Goal: Transaction & Acquisition: Book appointment/travel/reservation

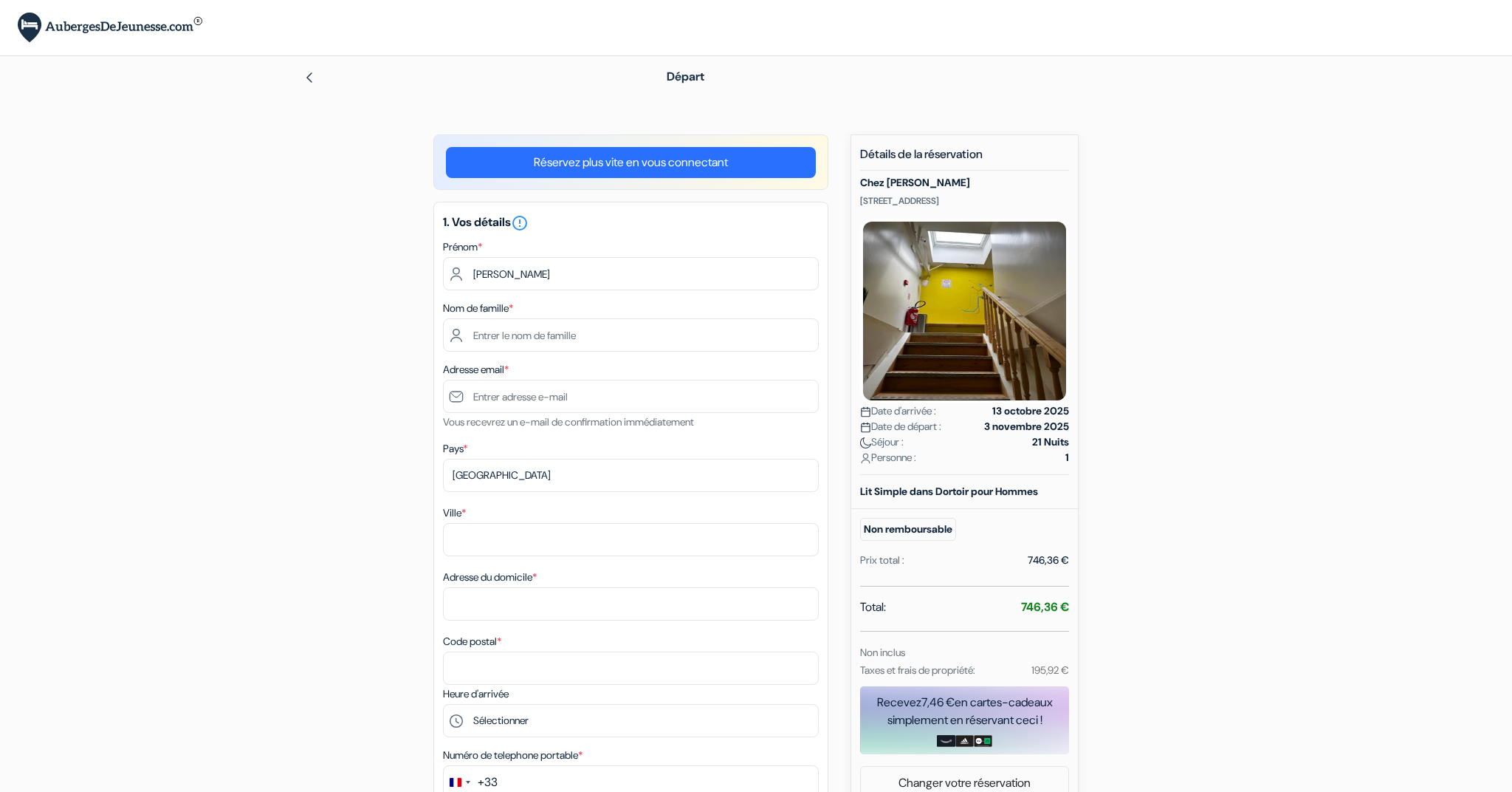
type input "[PERSON_NAME]"
click at [544, 336] on input "text" at bounding box center [631, 335] width 376 height 34
type input "ABDERRAHIM"
click at [554, 404] on input "text" at bounding box center [631, 396] width 376 height 34
type input "[EMAIL_ADDRESS][DOMAIN_NAME]"
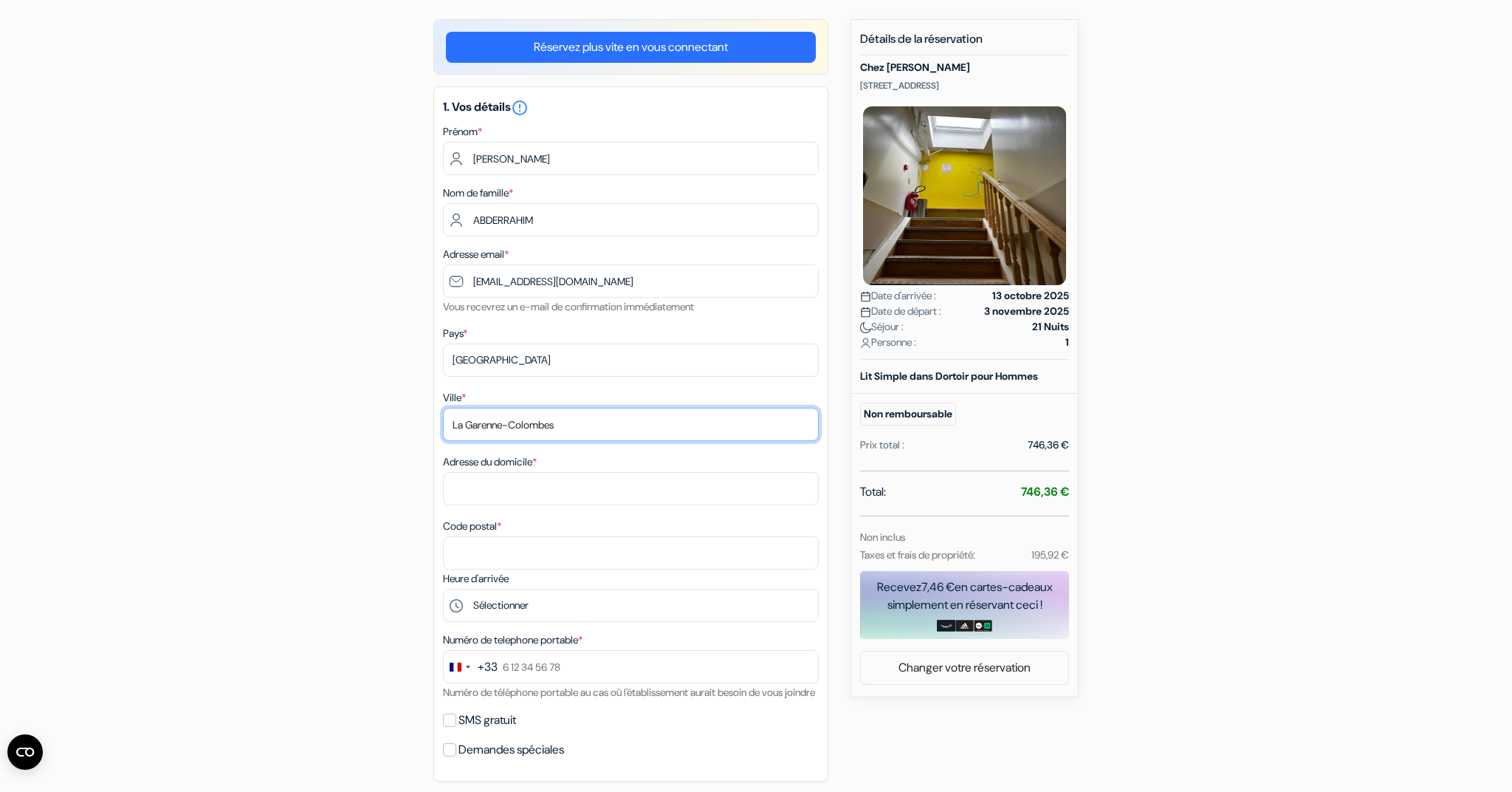
scroll to position [112, 0]
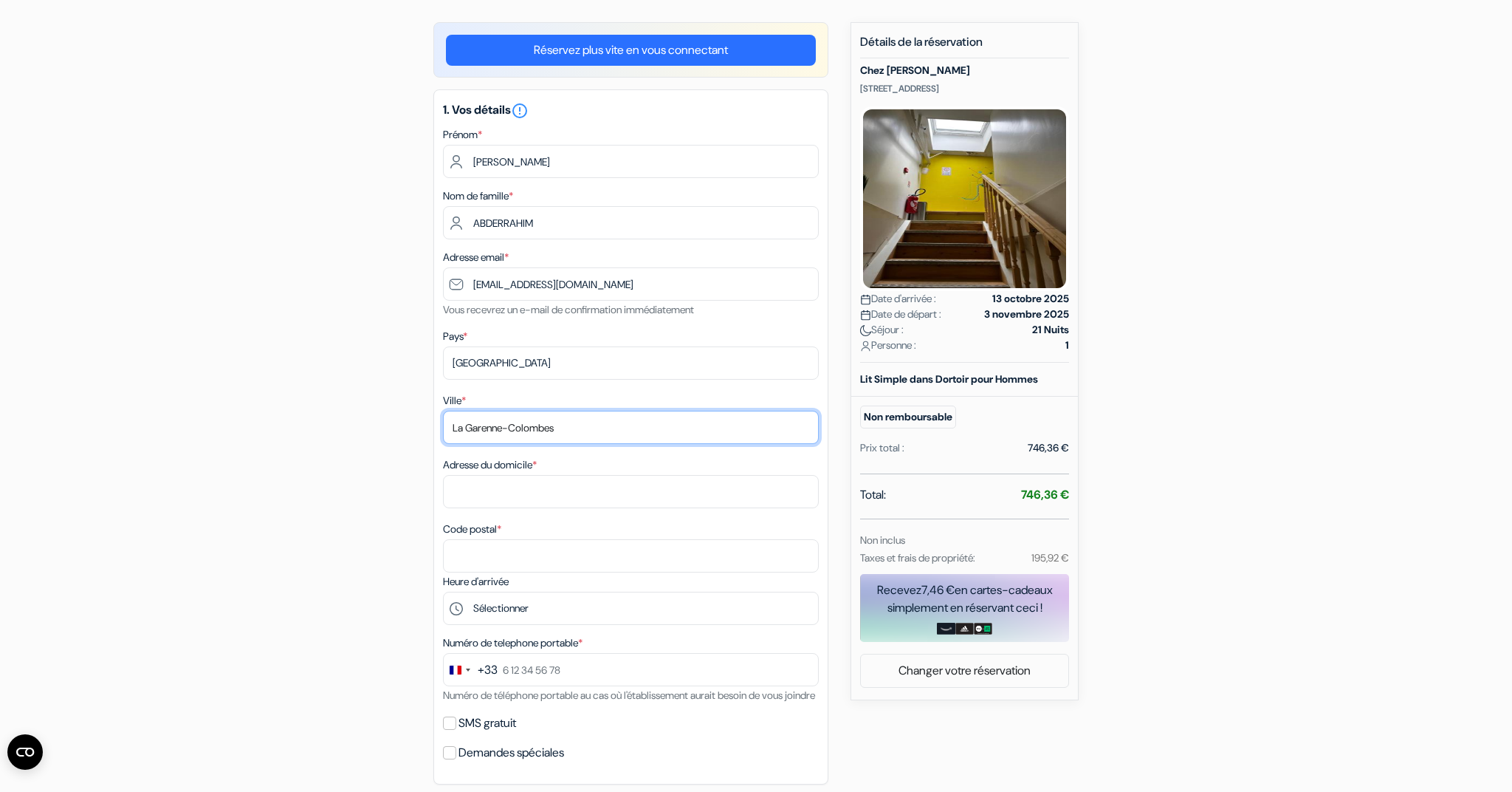
type input "La Garenne-Colombes"
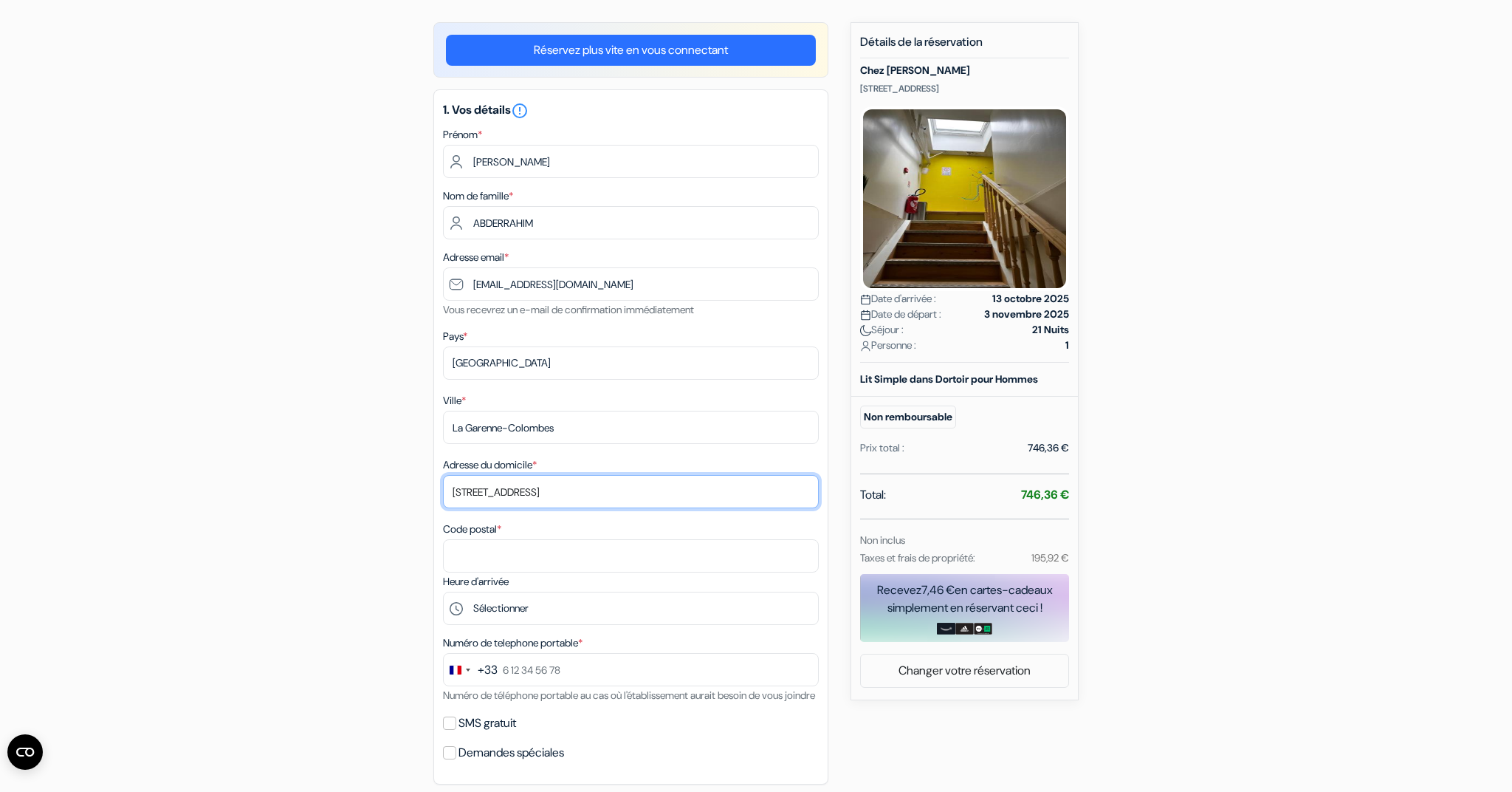
type input "[STREET_ADDRESS]"
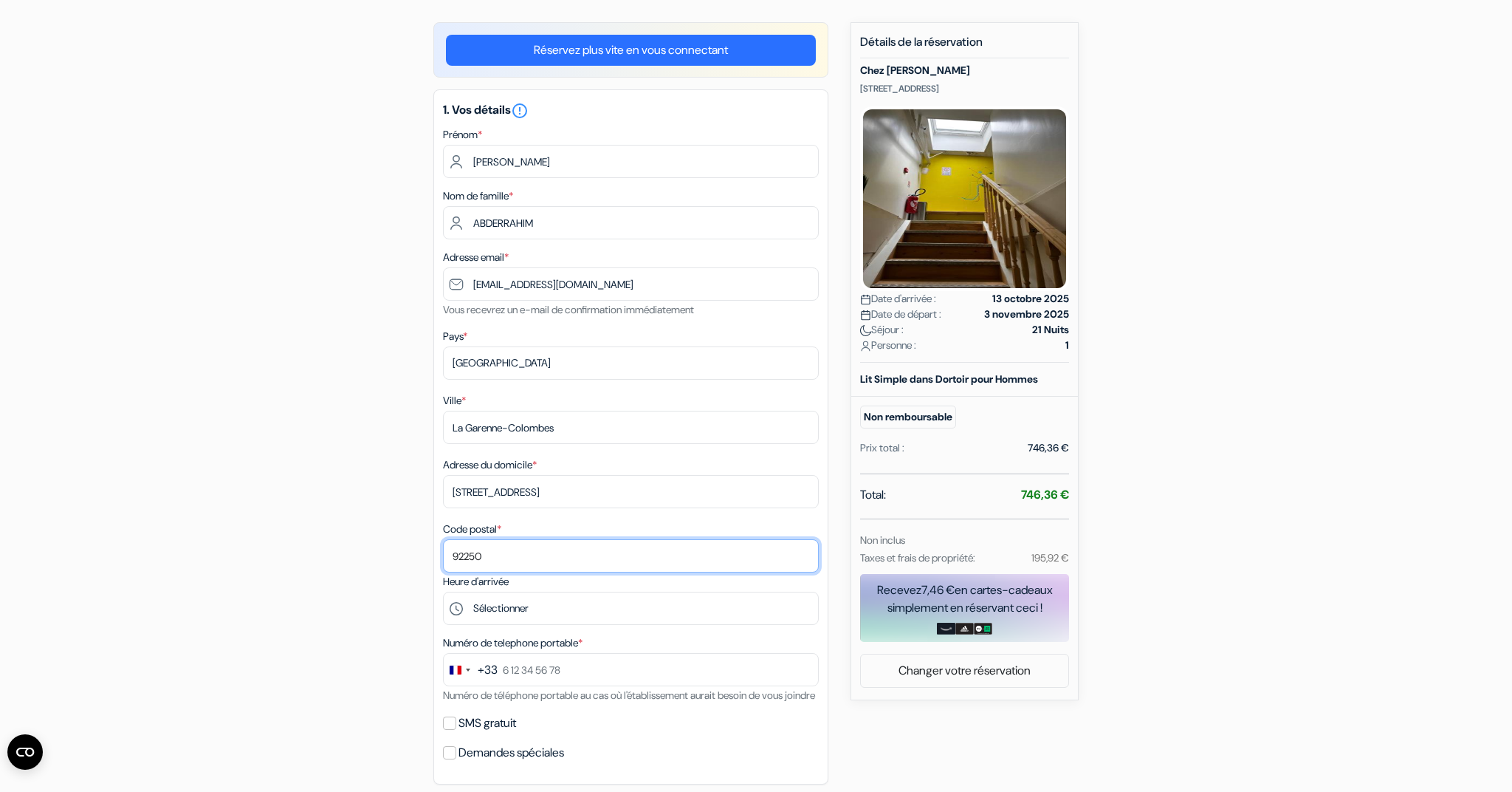
type input "92250"
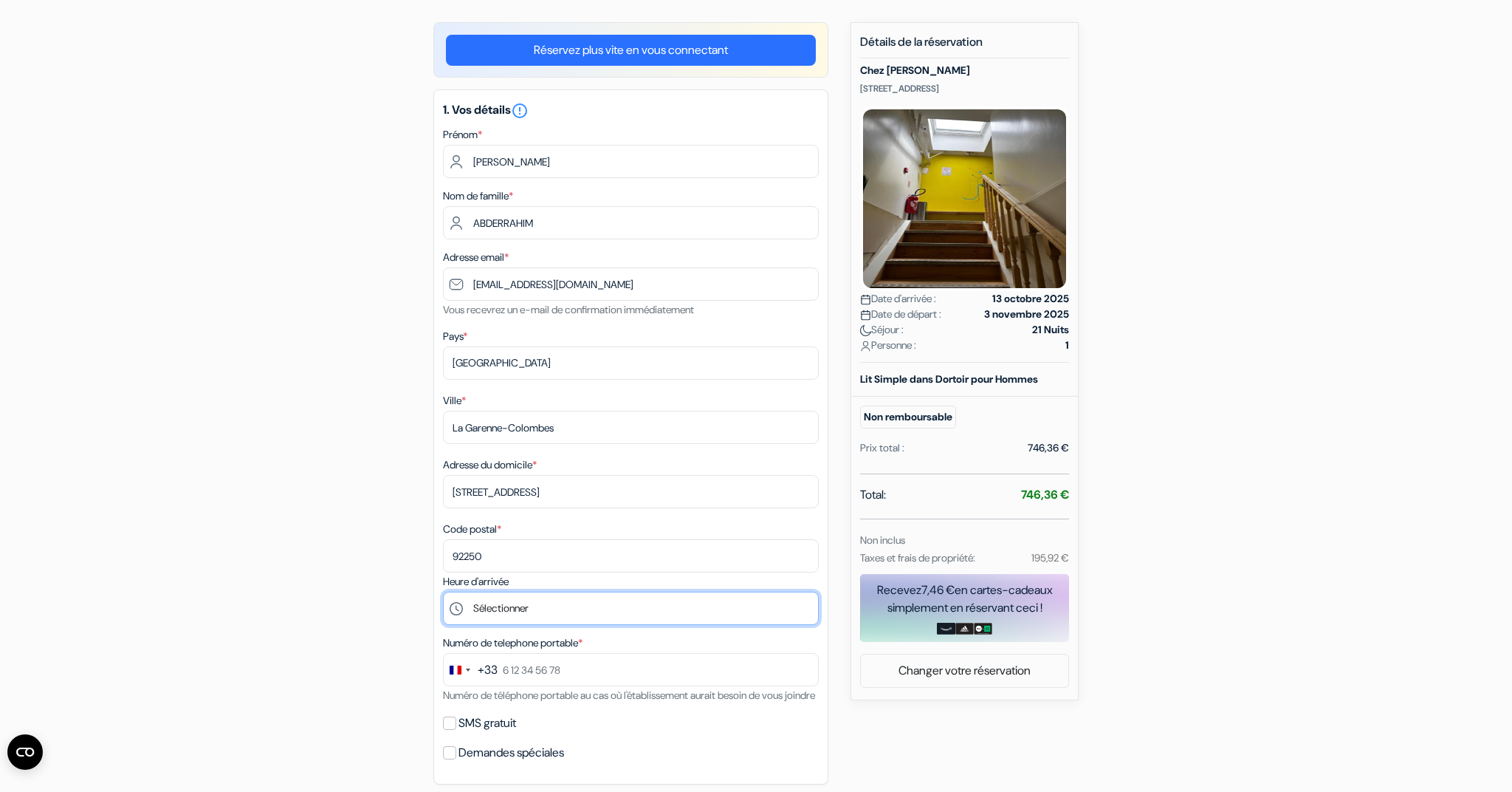
select select "15"
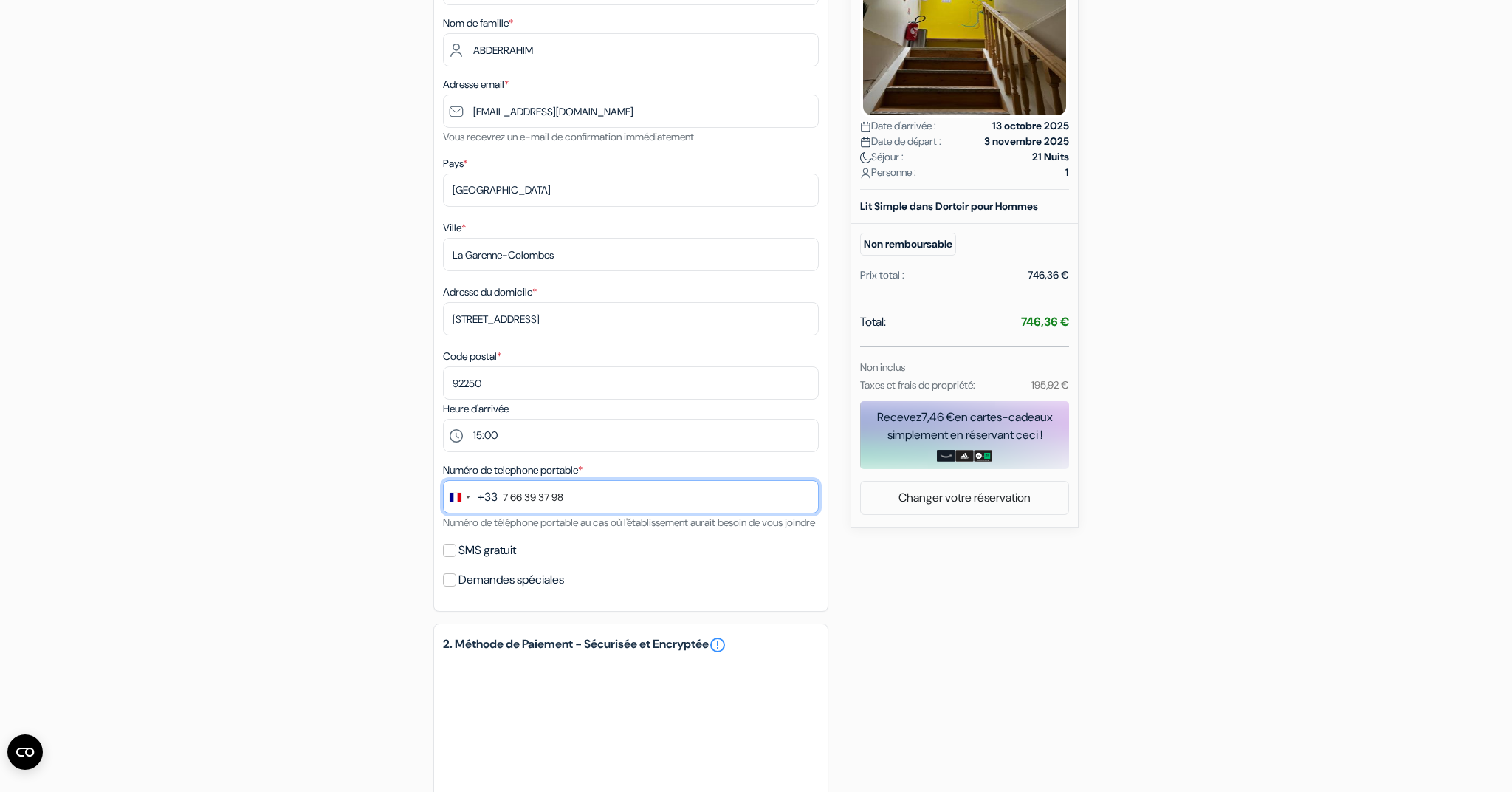
scroll to position [283, 0]
type input "7 66 39 37 98"
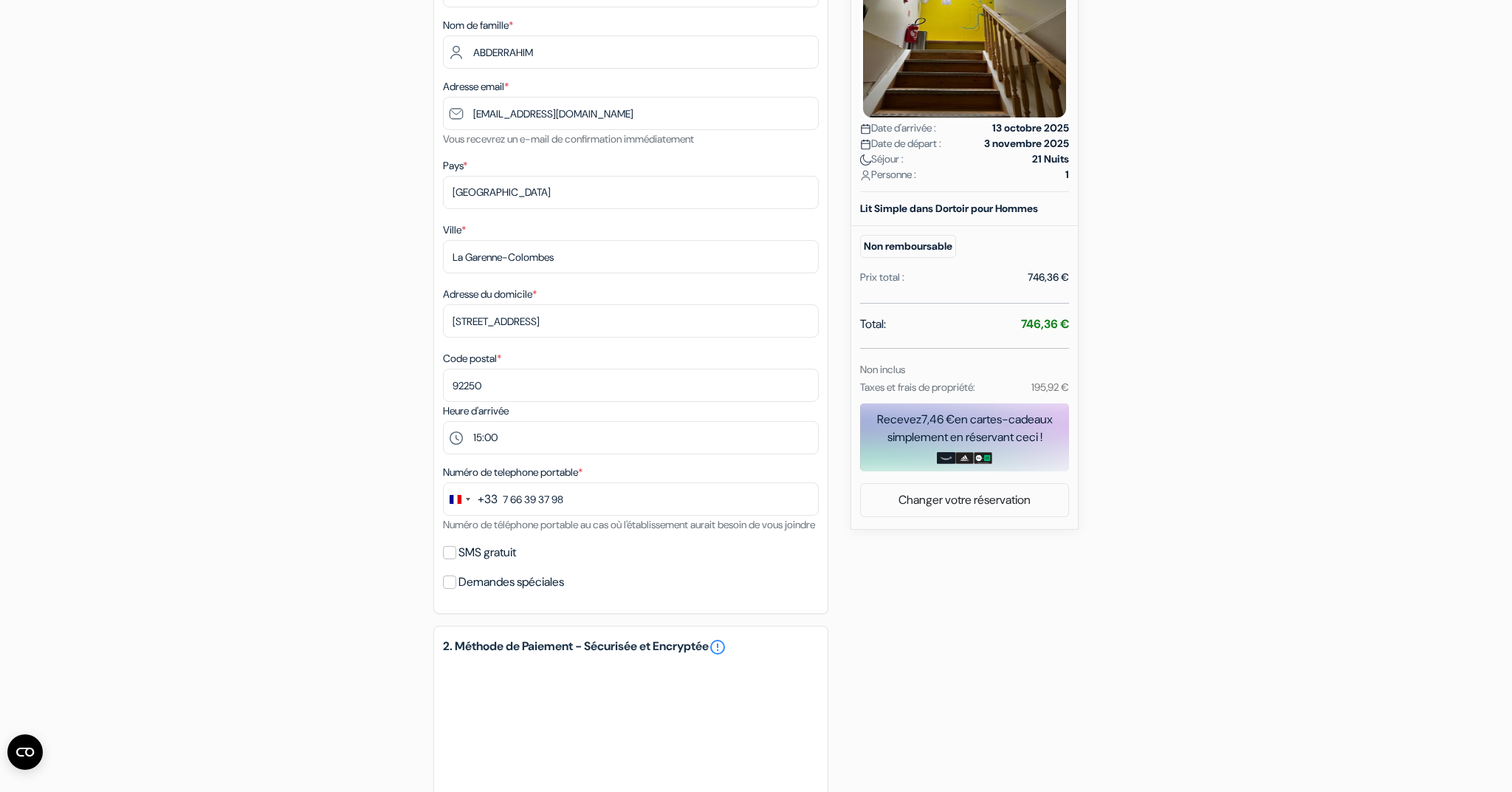
click at [450, 559] on input "SMS gratuit" at bounding box center [449, 552] width 13 height 13
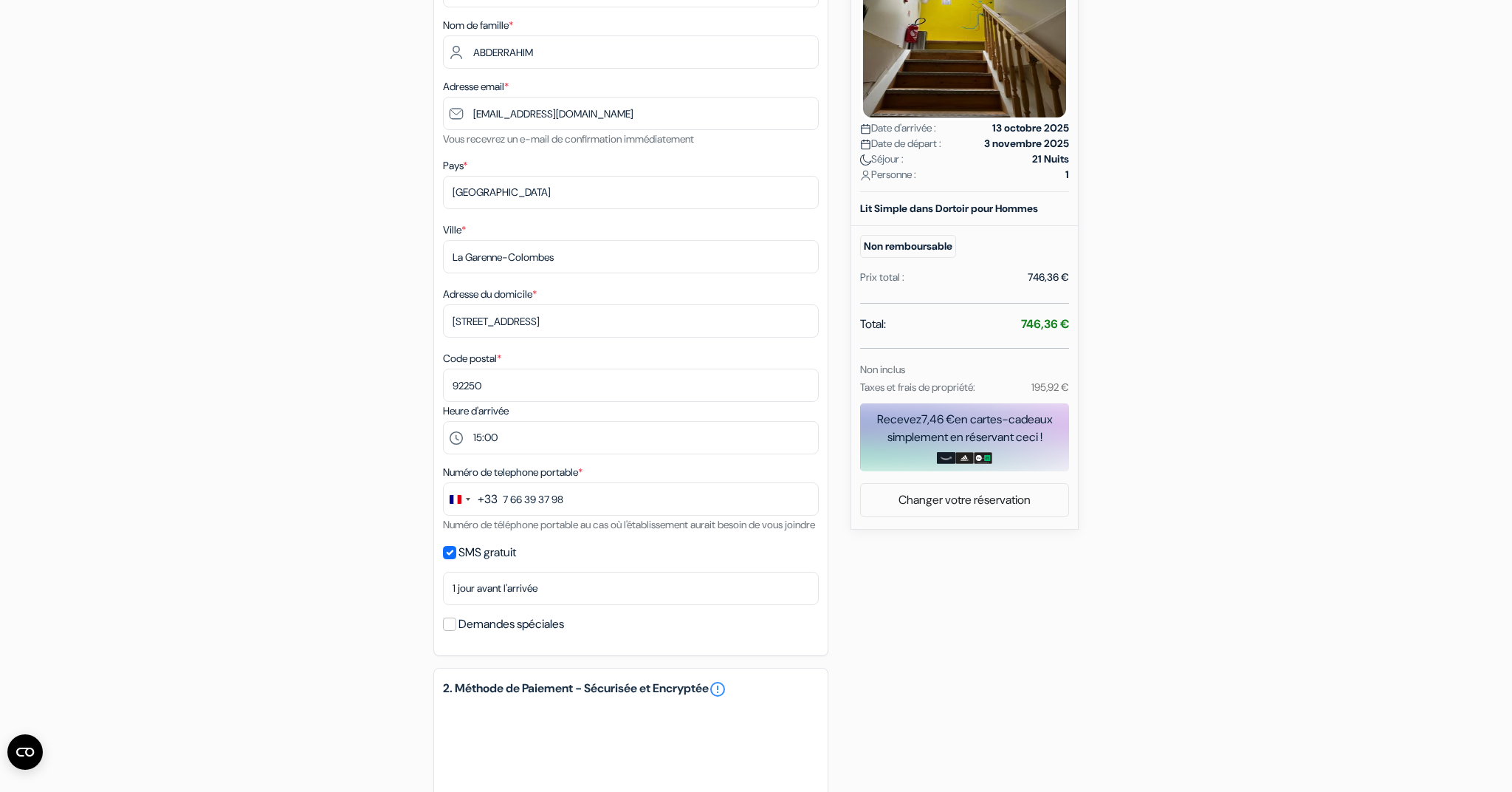
click at [448, 559] on input "SMS gratuit" at bounding box center [449, 552] width 13 height 13
checkbox input "false"
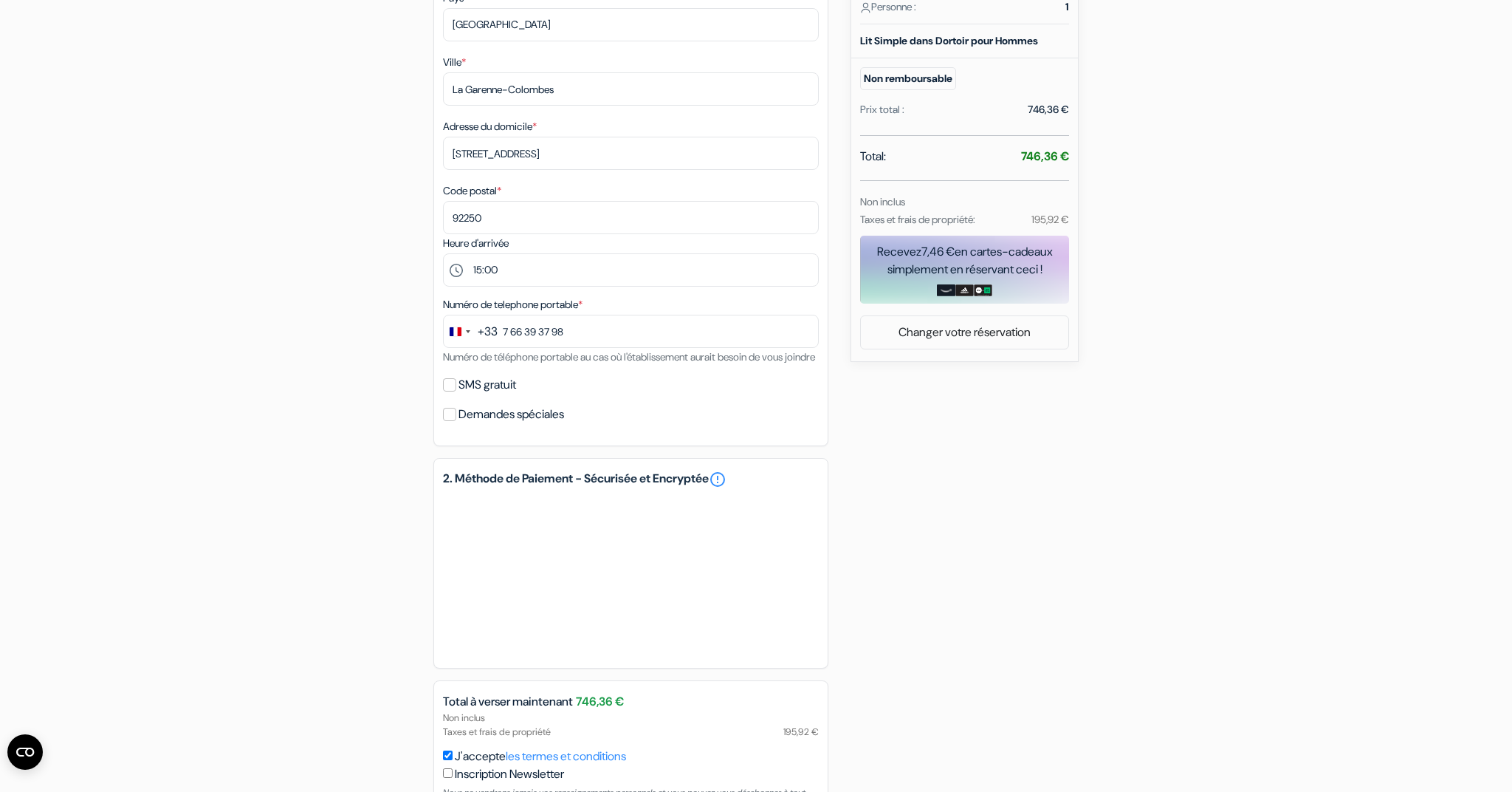
scroll to position [454, 0]
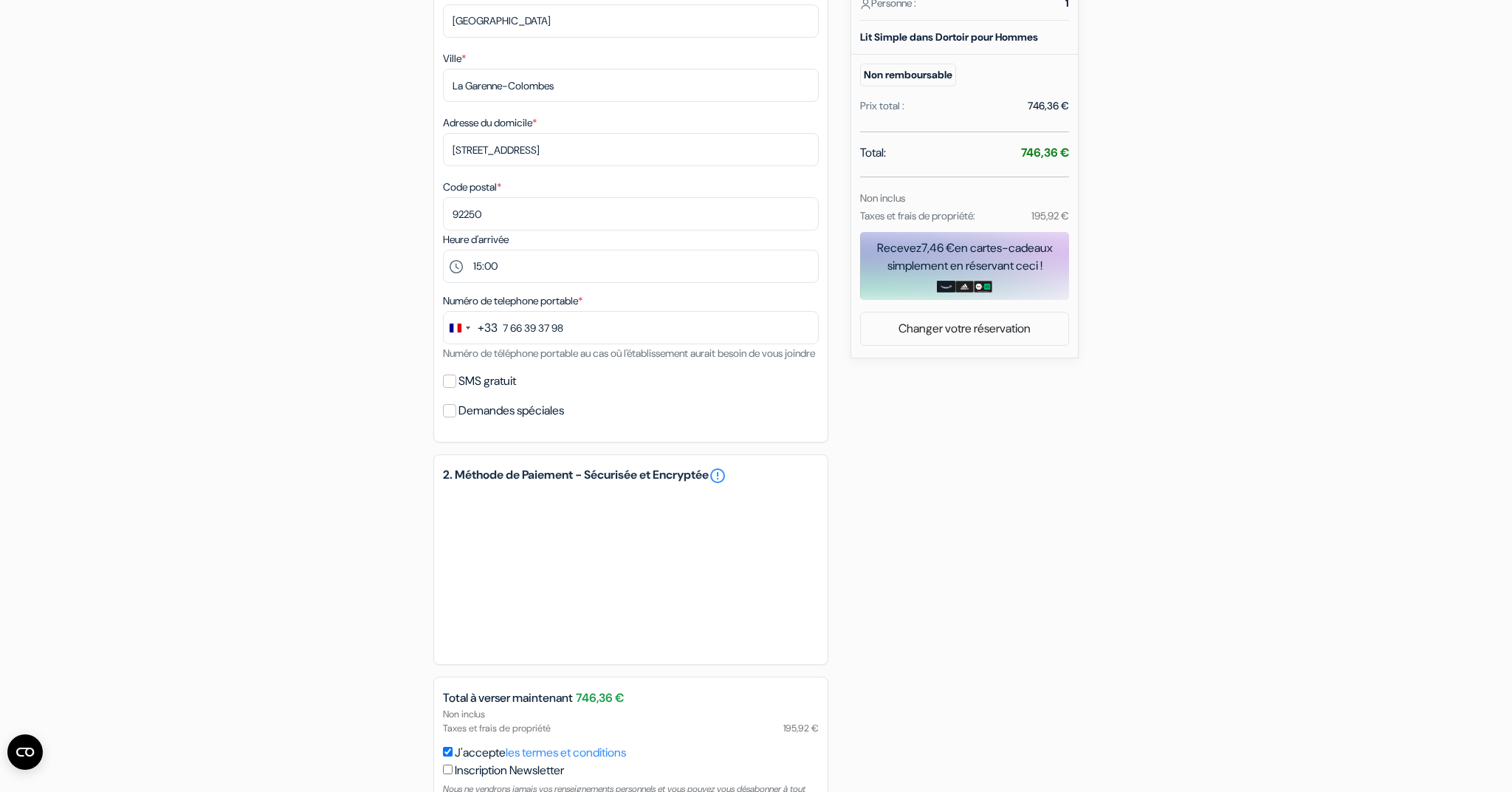
click at [957, 634] on div "add_box Chez [PERSON_NAME] [STREET_ADDRESS] Détails de l'établissement X Chez M…" at bounding box center [756, 279] width 974 height 1198
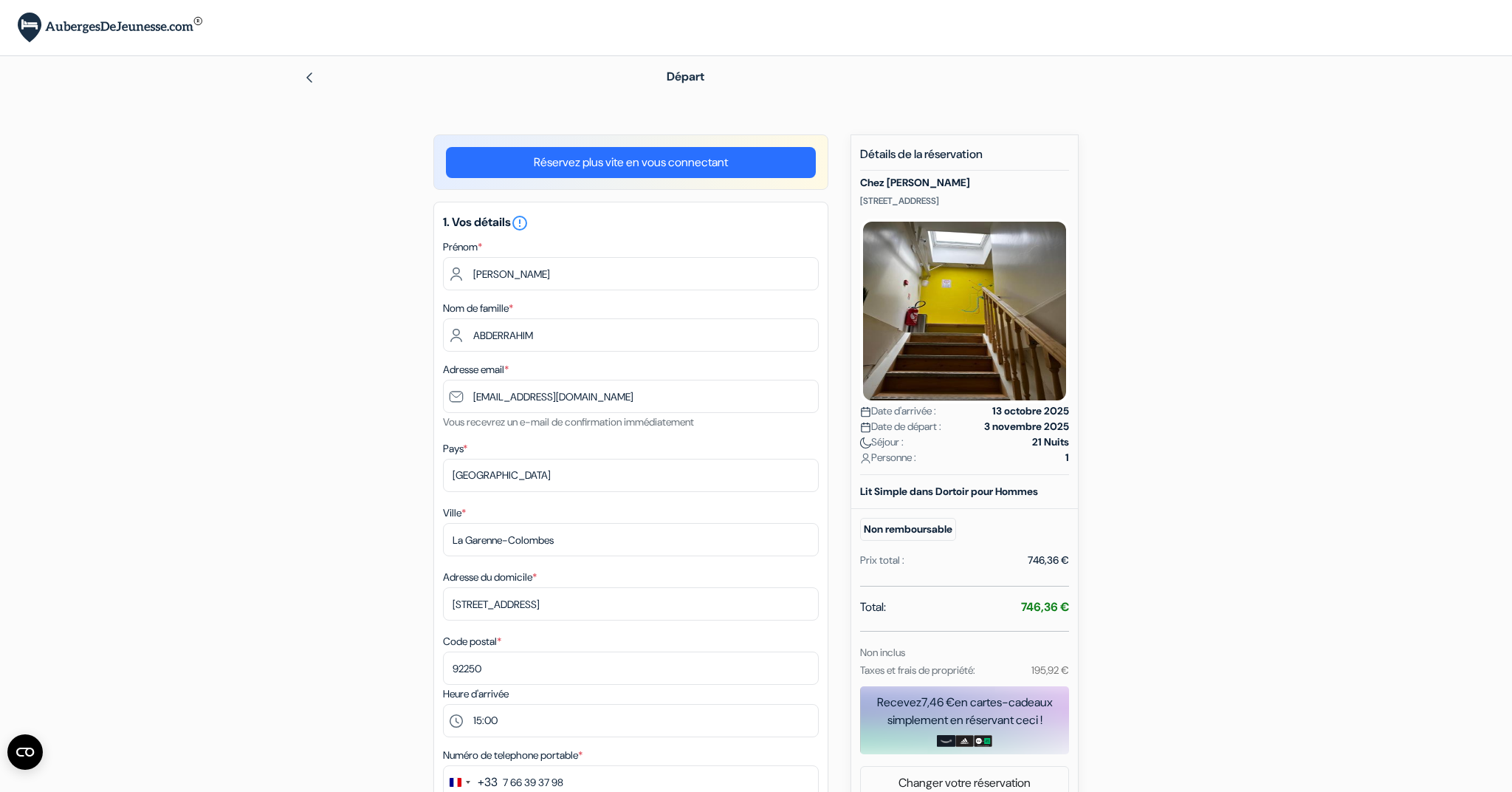
scroll to position [0, 0]
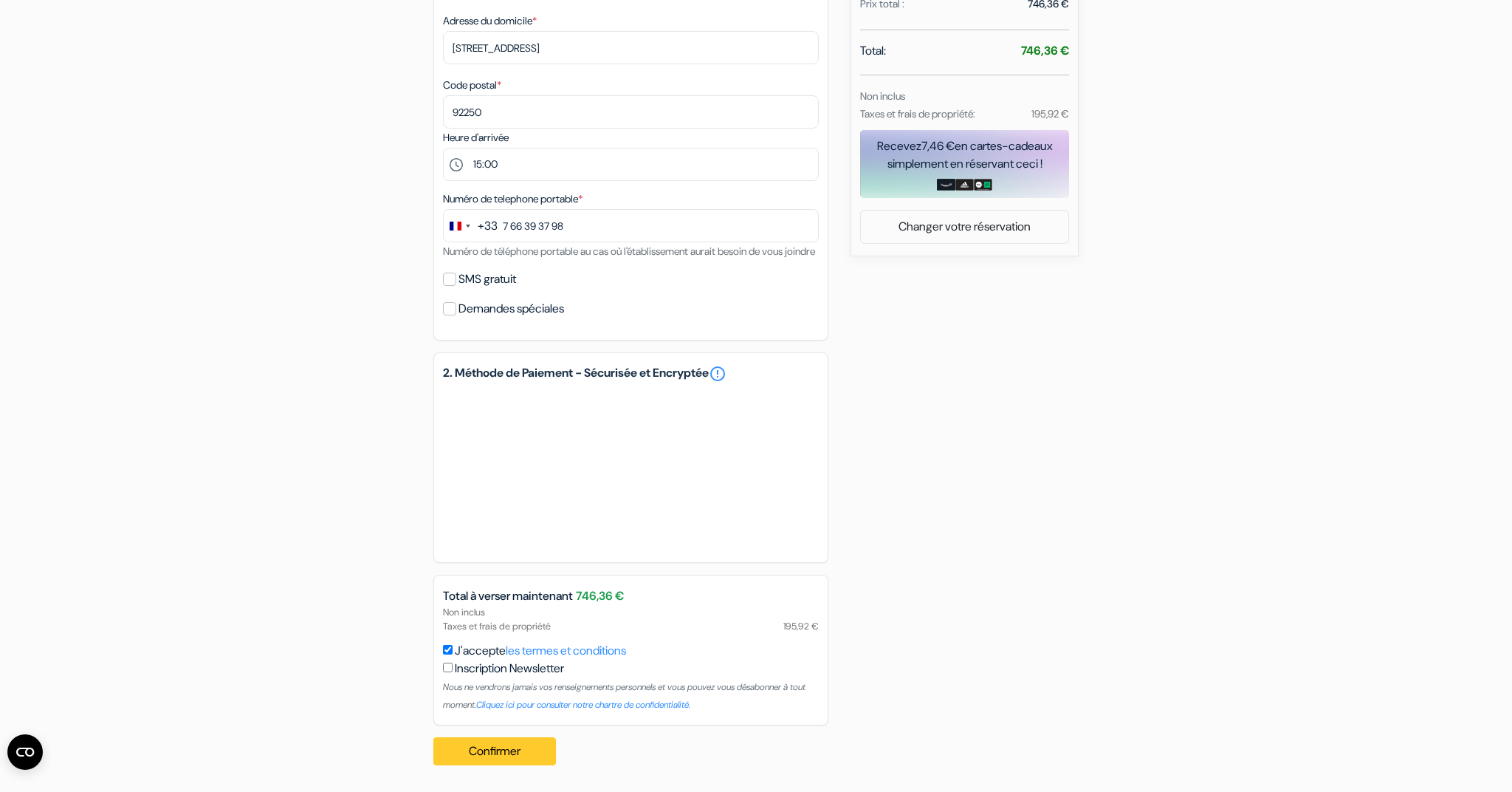
click at [532, 745] on button "Confirmer Loading..." at bounding box center [494, 751] width 123 height 28
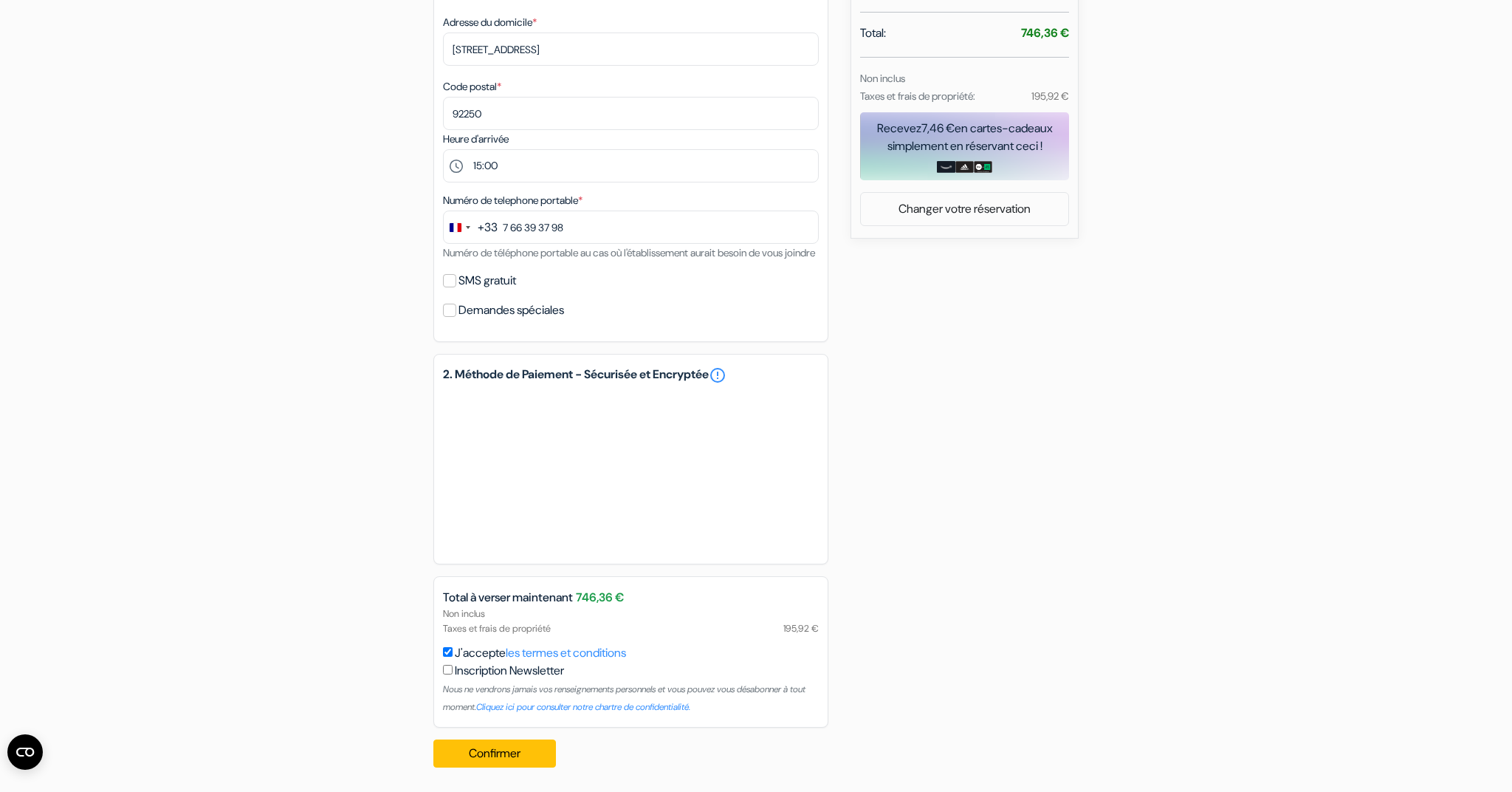
scroll to position [144, 0]
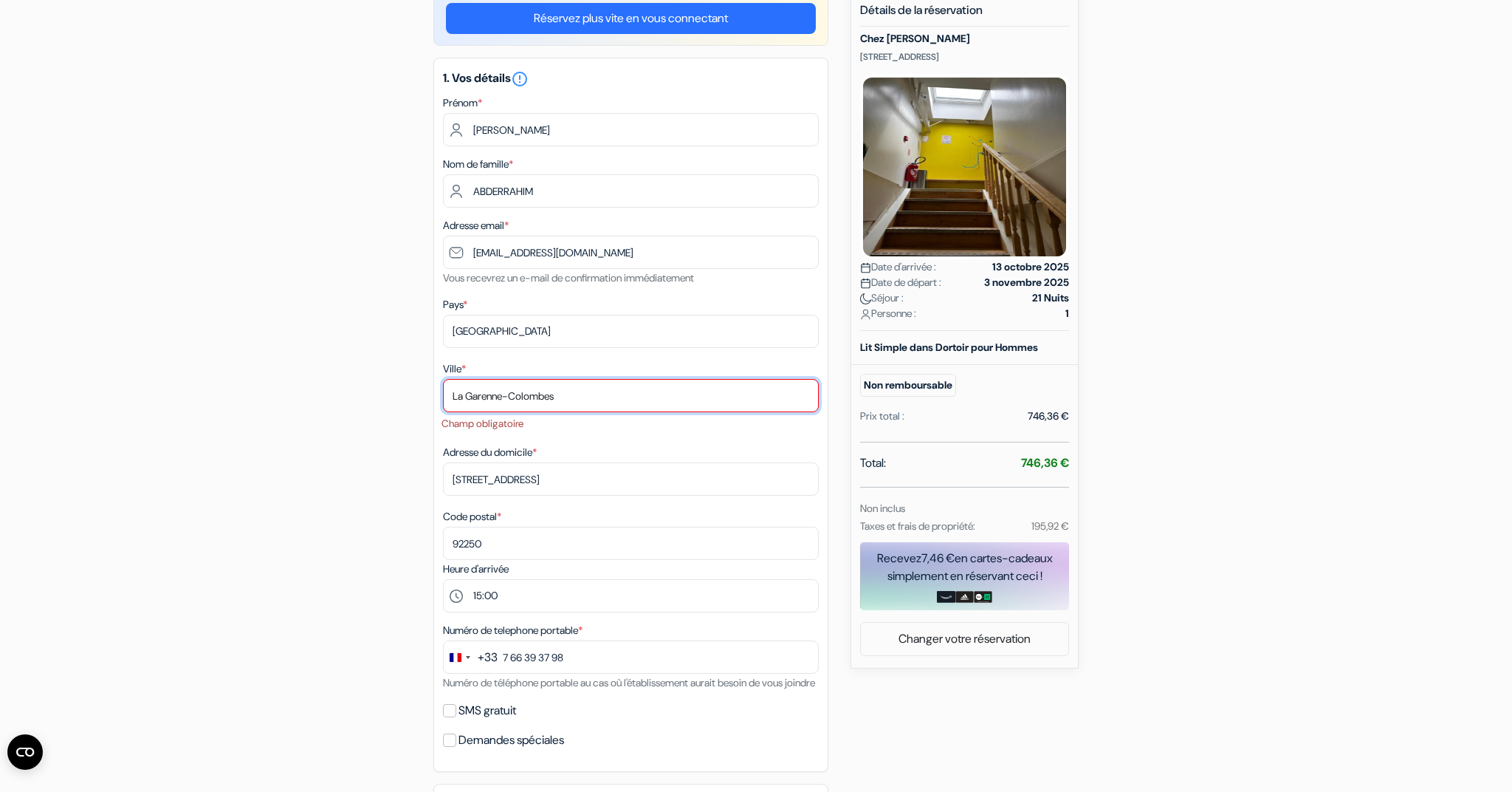
click at [512, 396] on input "La Garenne-Colombes" at bounding box center [631, 396] width 376 height 34
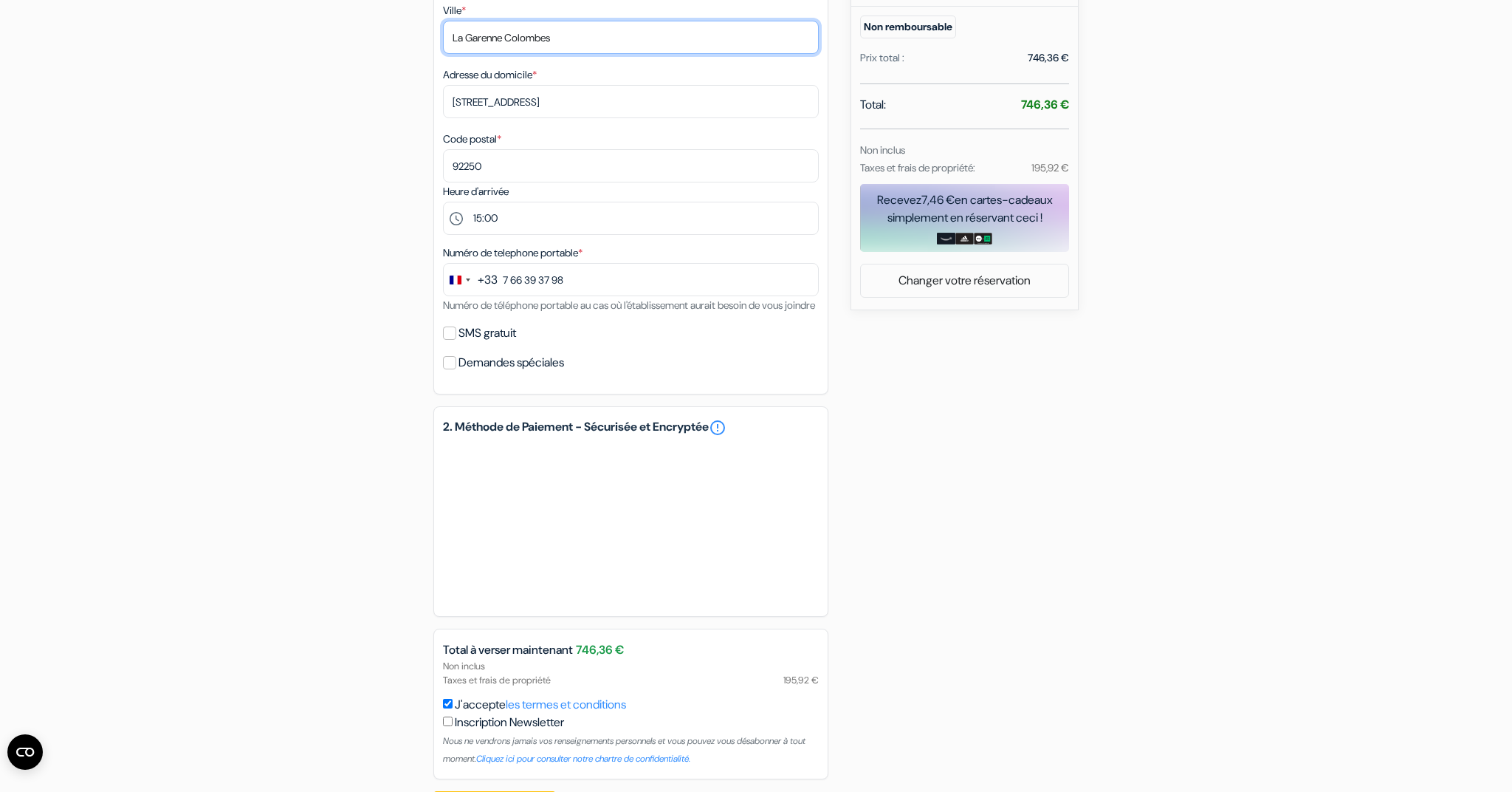
scroll to position [562, 0]
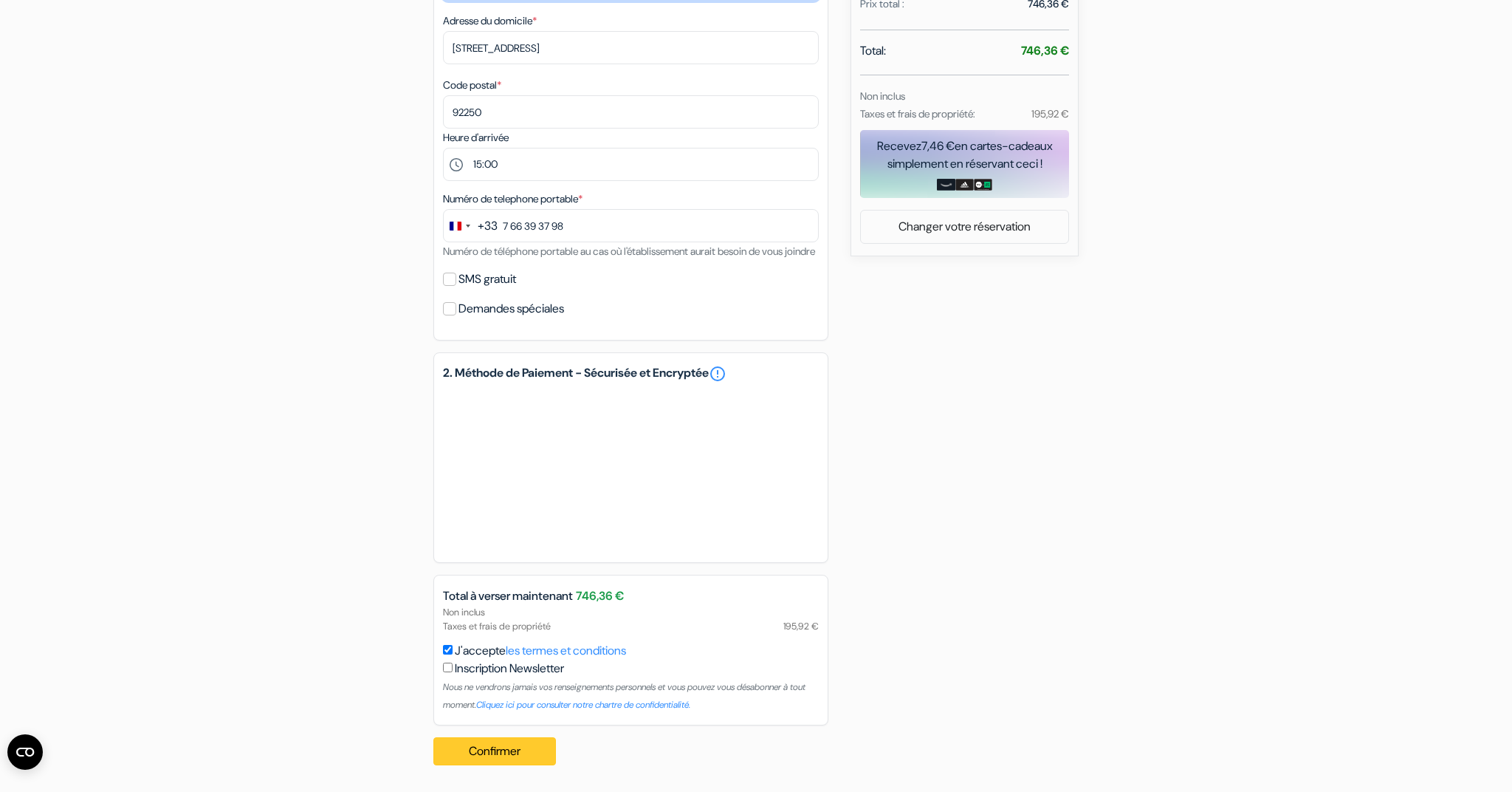
type input "La Garenne Colombes"
click at [532, 756] on button "Confirmer Loading..." at bounding box center [494, 751] width 123 height 28
click at [490, 753] on button "Confirmer Loading..." at bounding box center [494, 751] width 123 height 28
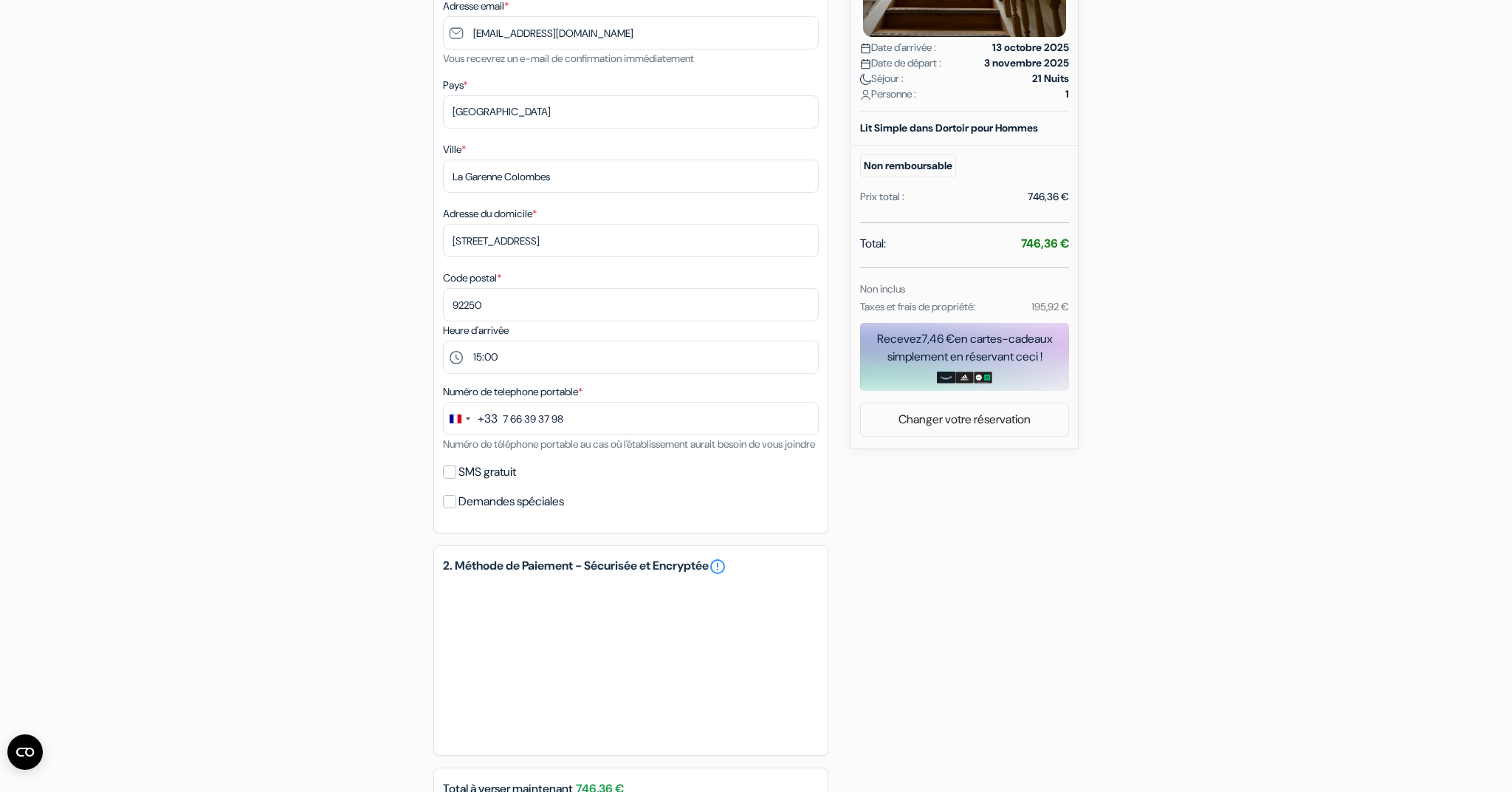
scroll to position [366, 0]
click at [561, 530] on div "1. Vos détails error_outline Prénom * [PERSON_NAME] Nom de famille * [PERSON_NA…" at bounding box center [630, 183] width 395 height 695
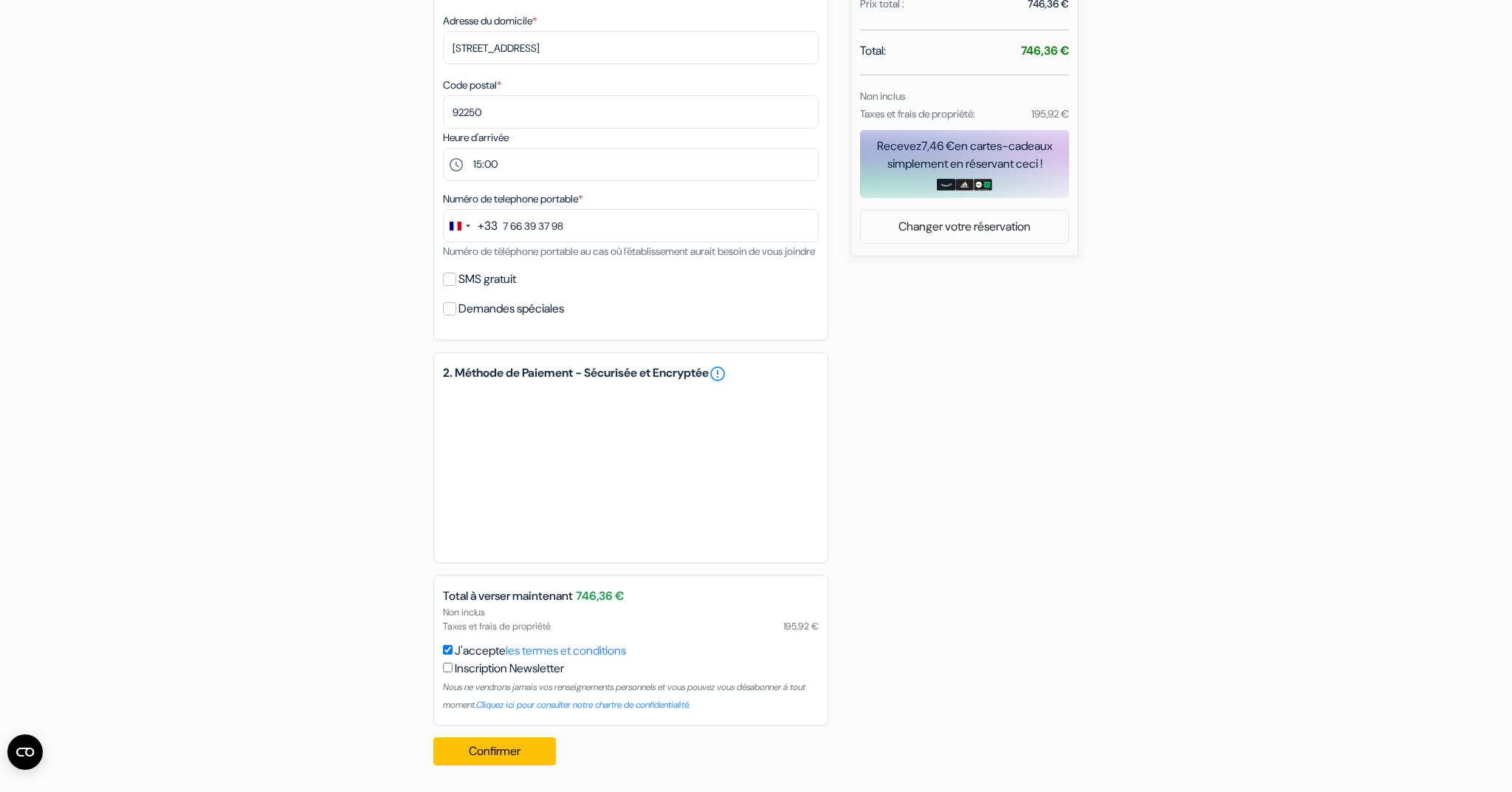
scroll to position [574, 0]
click at [1091, 517] on div "add_box Chez [PERSON_NAME] [STREET_ADDRESS] Détails de l'établissement X Chez M…" at bounding box center [756, 177] width 974 height 1198
click at [534, 749] on button "Confirmer Loading..." at bounding box center [494, 751] width 123 height 28
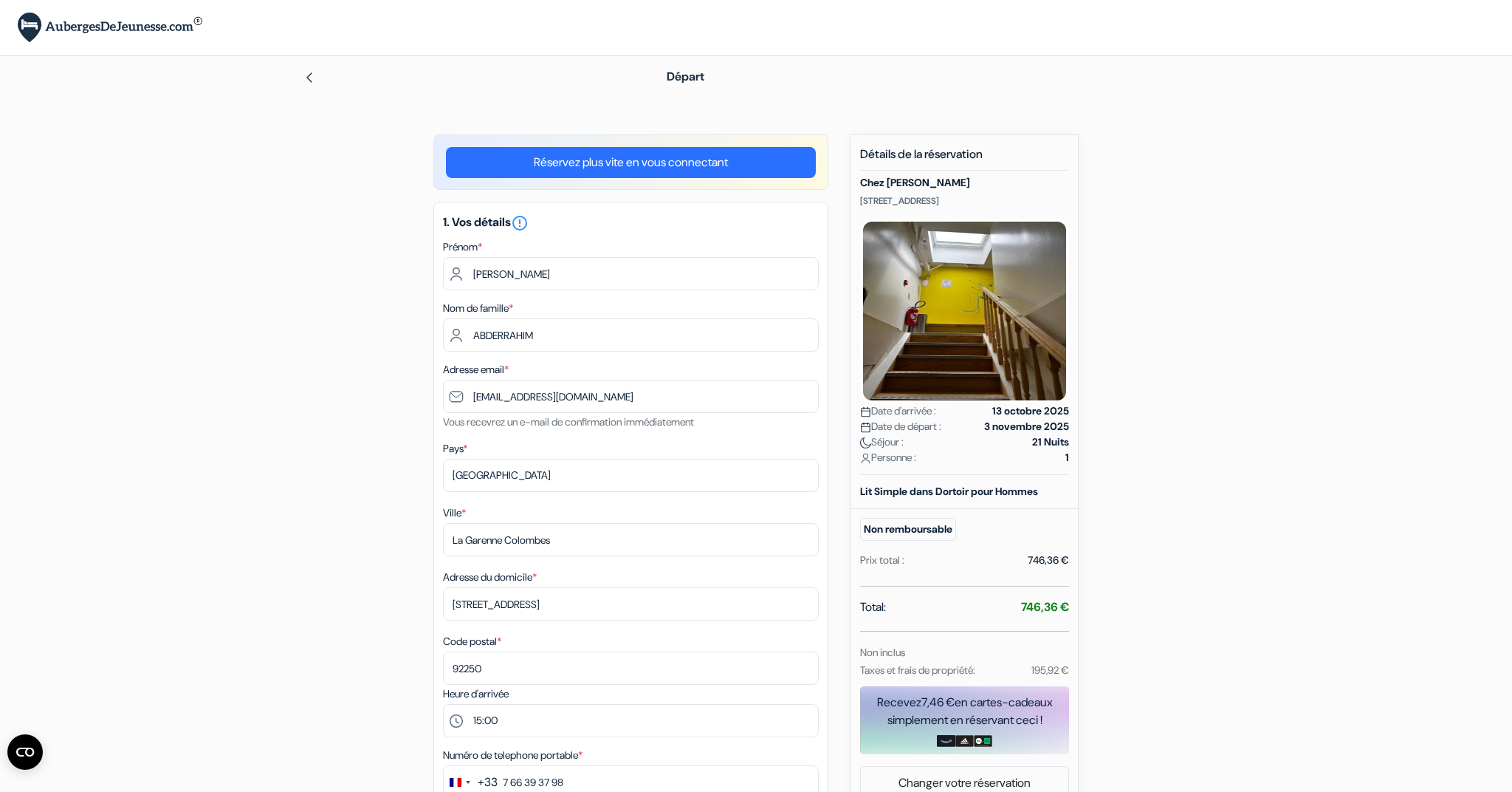
scroll to position [0, 0]
type input "mohamedtato.abderrahim@gmail.com"
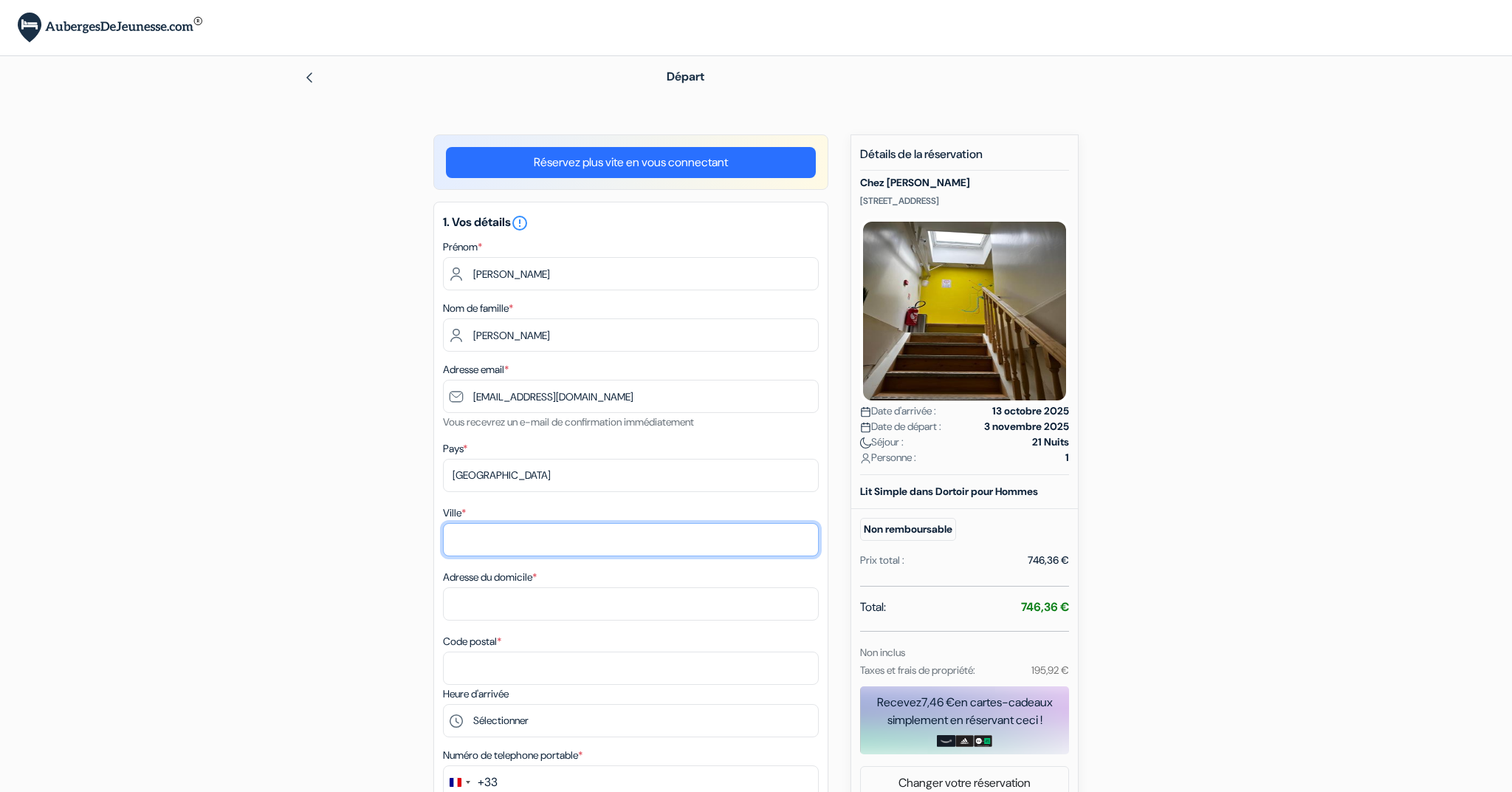
click at [581, 539] on input "Ville *" at bounding box center [631, 539] width 376 height 34
type input "55b rue du château"
drag, startPoint x: 584, startPoint y: 538, endPoint x: 401, endPoint y: 539, distance: 183.0
click at [401, 539] on div "add_box Chez [PERSON_NAME] [STREET_ADDRESS] Détails de l'établissement X Chez M…" at bounding box center [756, 737] width 974 height 1206
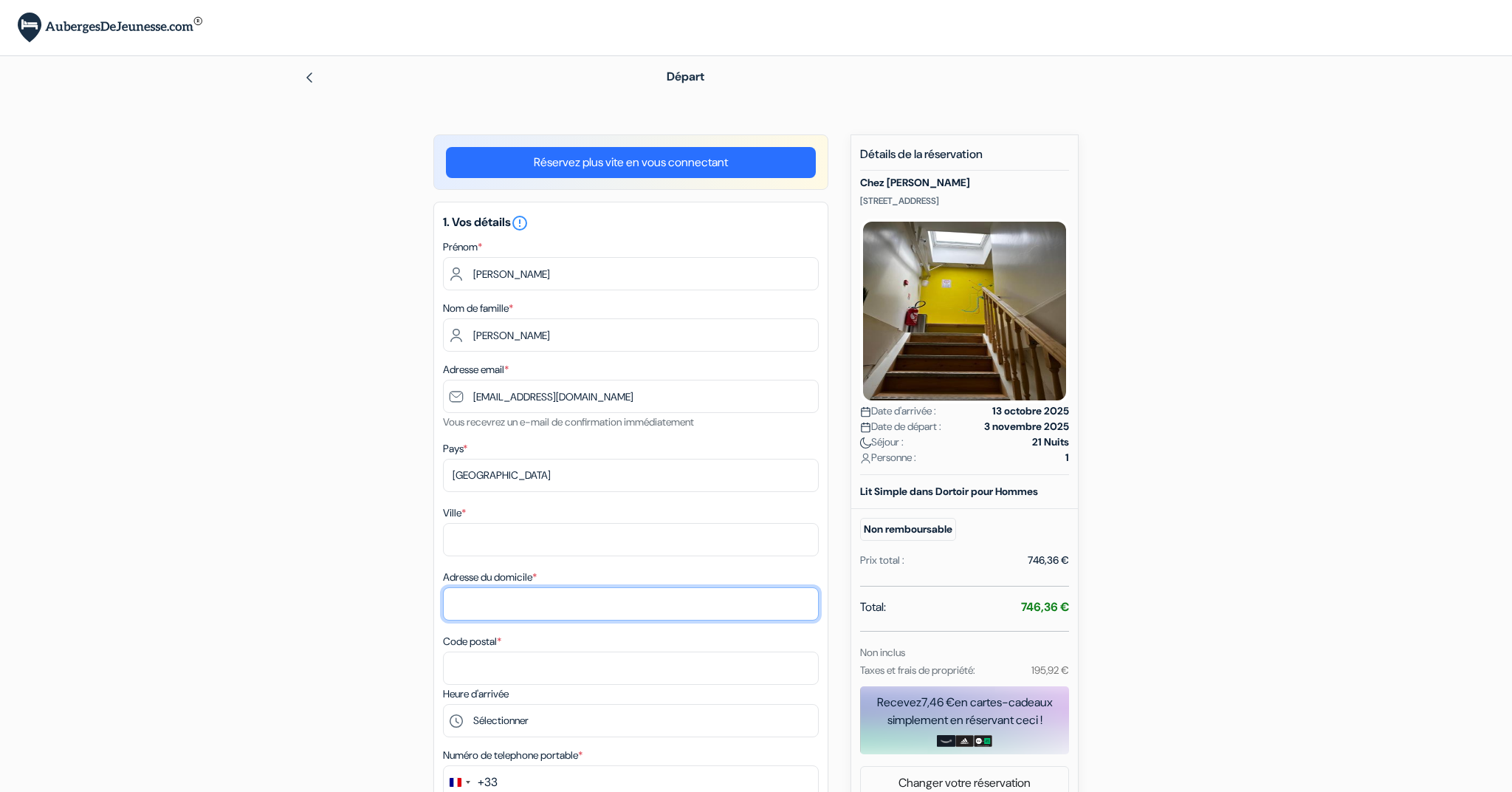
click at [467, 602] on input "Adresse du domicile *" at bounding box center [631, 604] width 376 height 34
paste input "55b rue du château"
type input "55b rue du château"
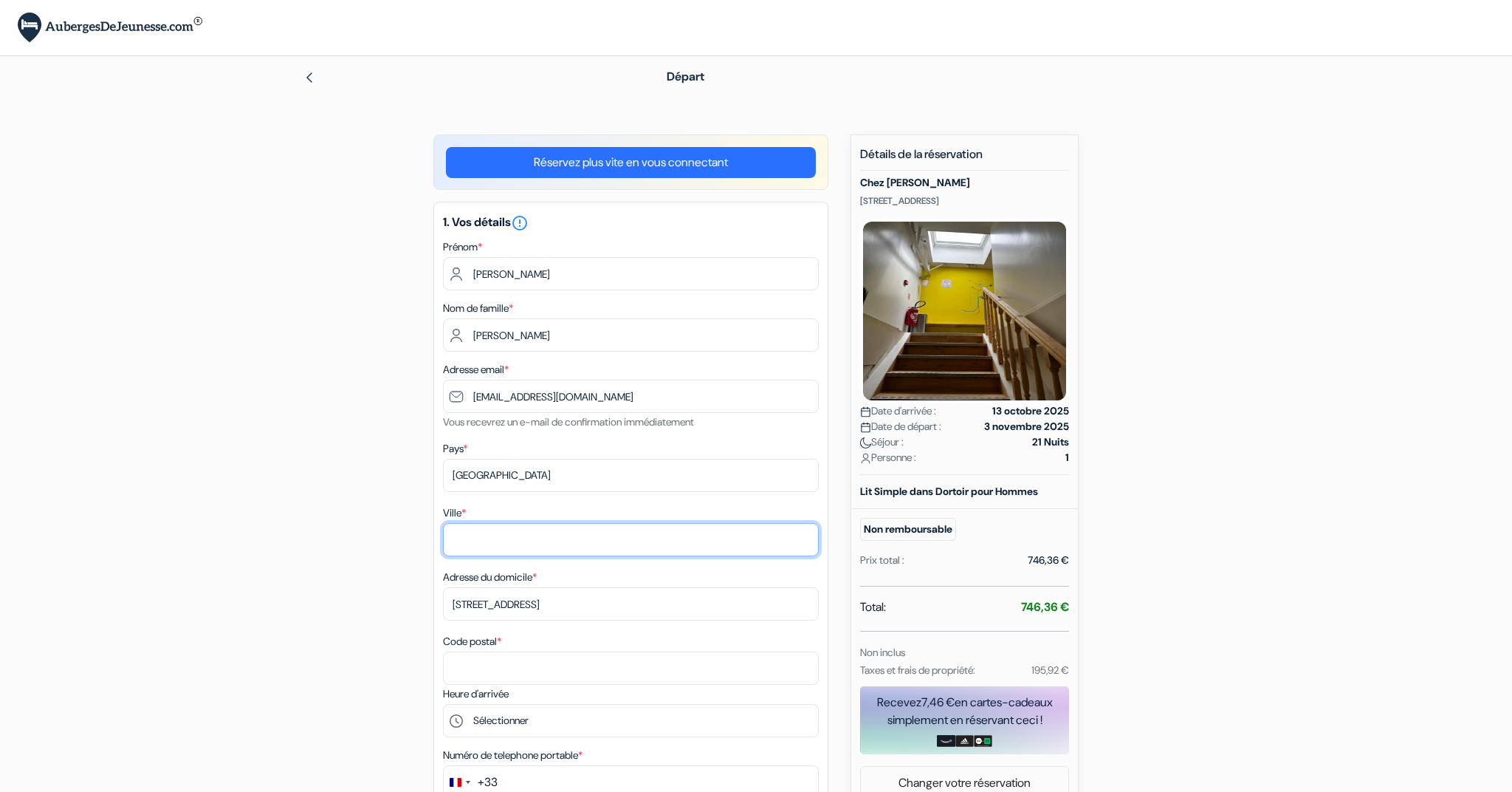
click at [480, 536] on input "Ville *" at bounding box center [631, 539] width 376 height 34
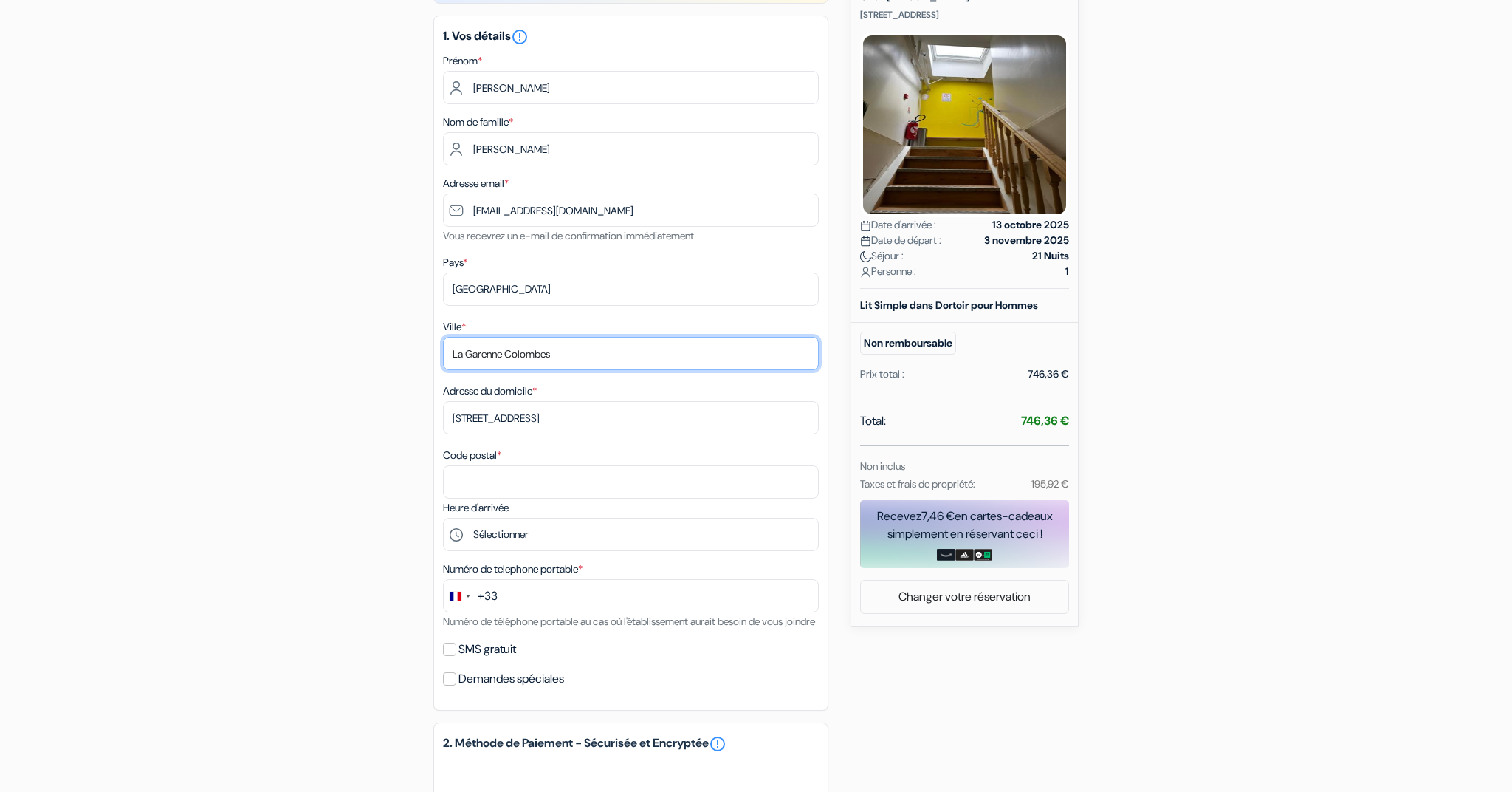
type input "La Garenne Colombes"
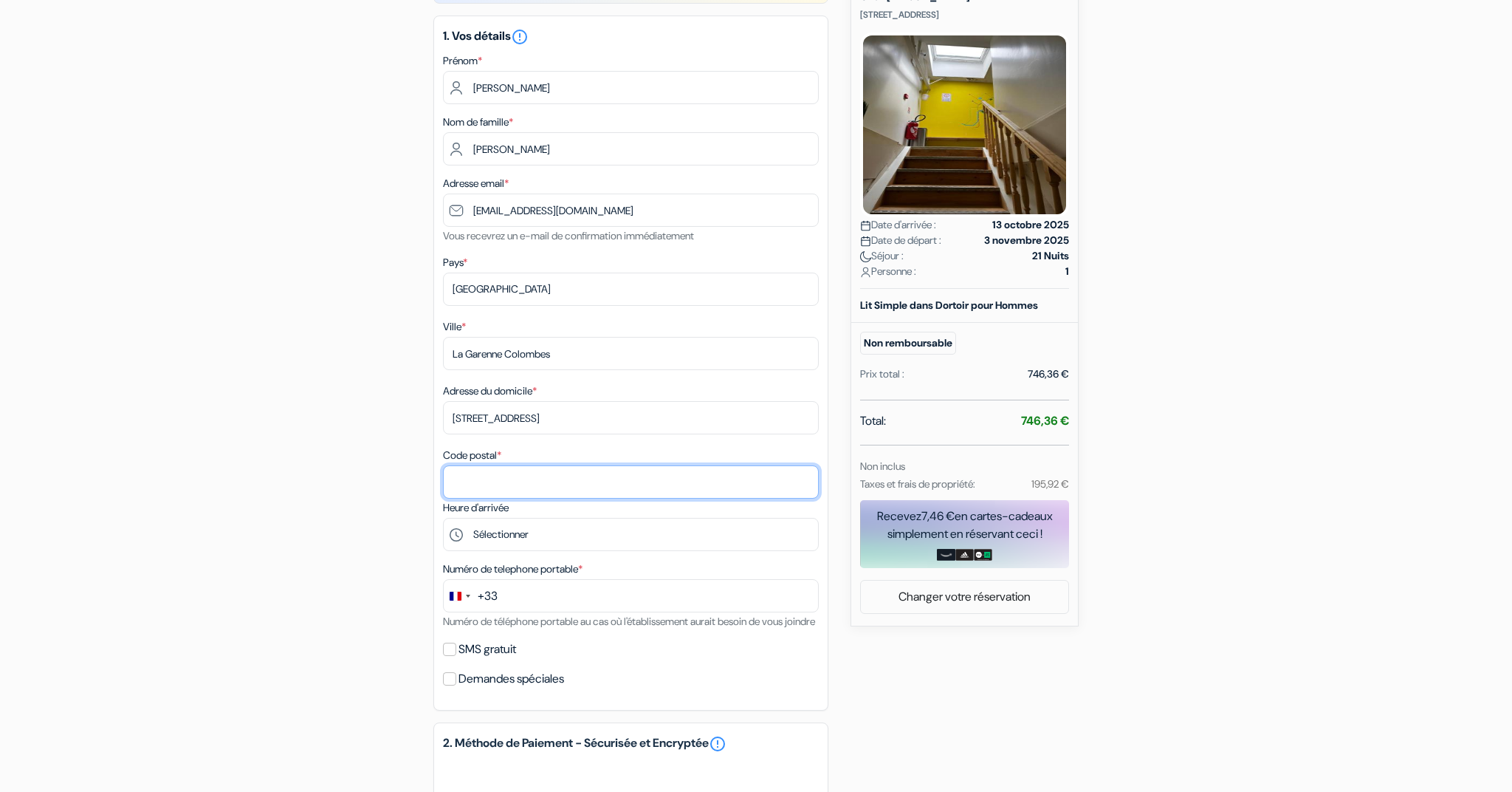
click at [478, 490] on input "Code postal *" at bounding box center [631, 482] width 376 height 34
type input "92250"
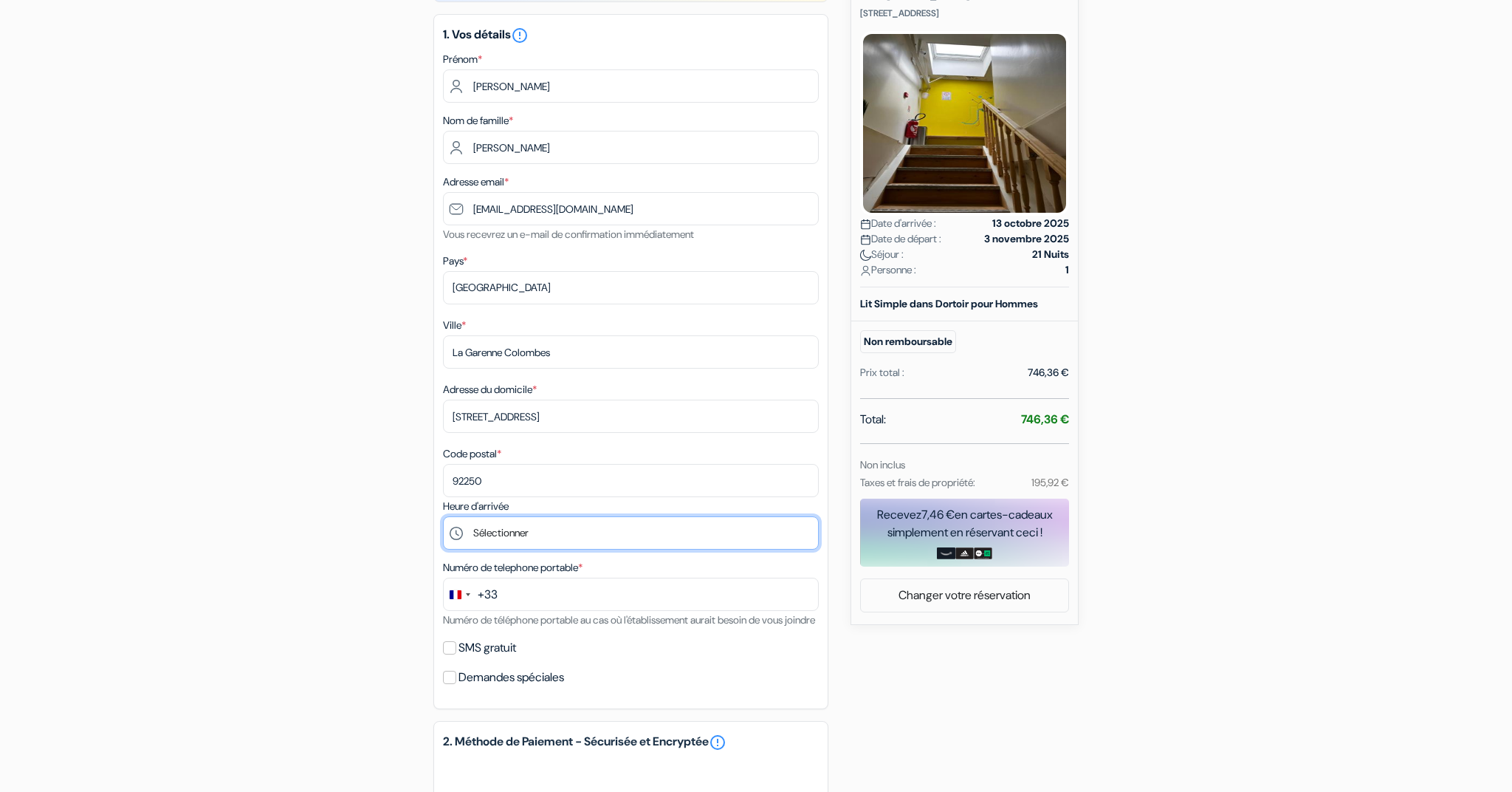
click at [508, 539] on select "Sélectionner 14:00 15:00 16:00 17:00 18:00 19:00 20:00 21:00 22:00 23:00" at bounding box center [631, 533] width 376 height 34
select select "15"
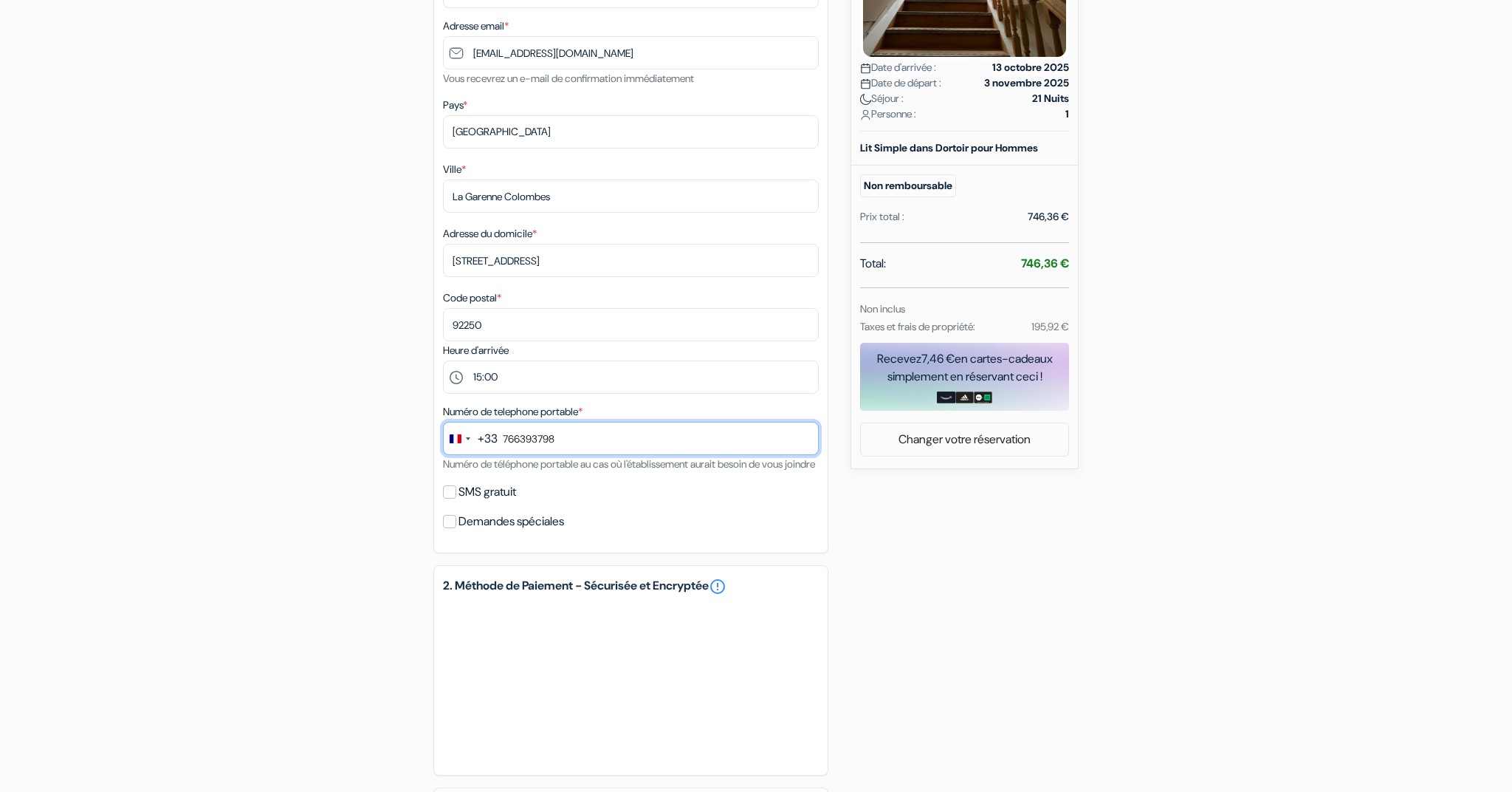
scroll to position [343, 0]
type input "7 66 39 37 98"
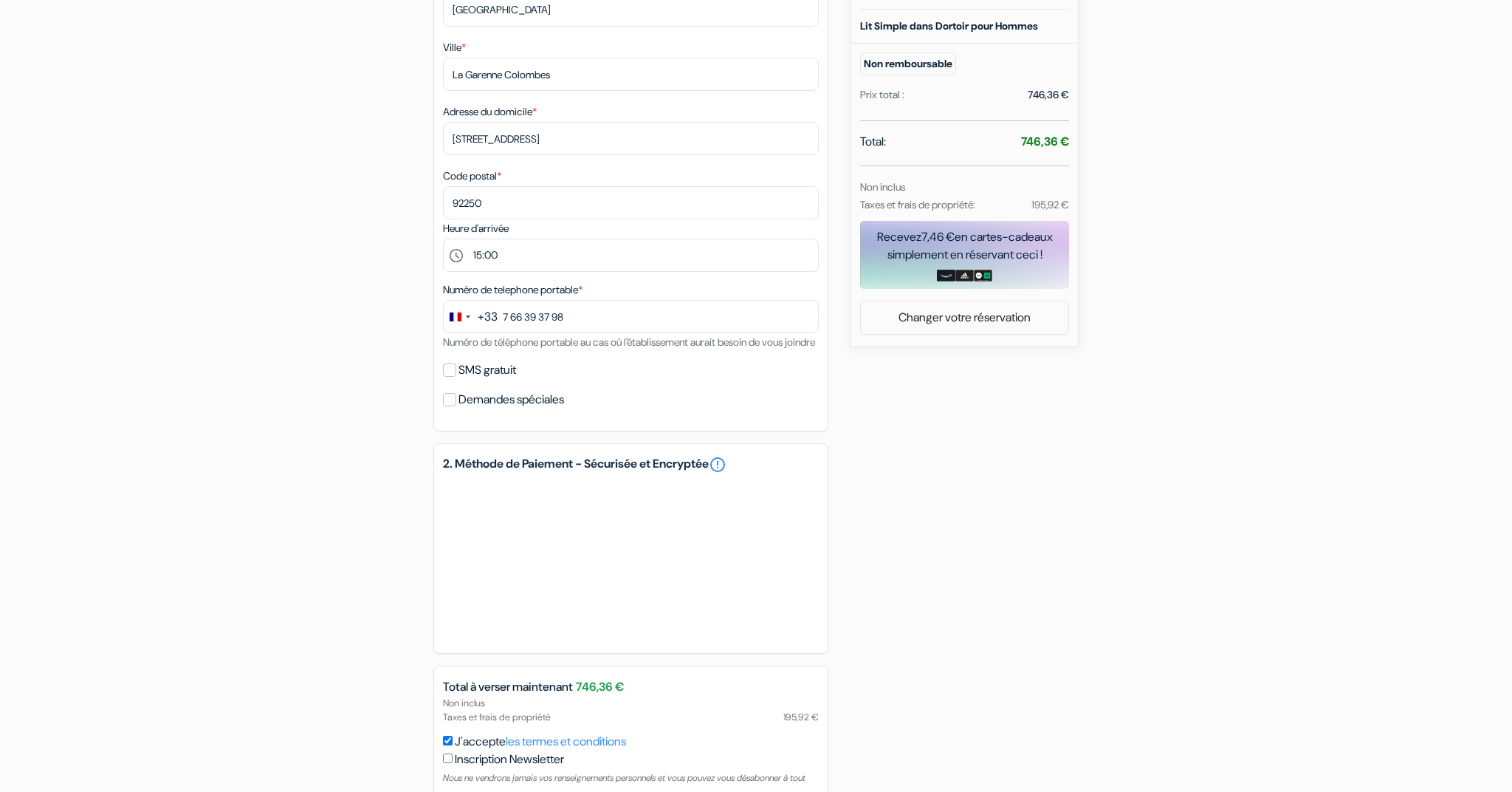
scroll to position [467, 0]
drag, startPoint x: 600, startPoint y: 550, endPoint x: 892, endPoint y: 612, distance: 298.5
click at [898, 612] on div "add_box Chez [PERSON_NAME] [STREET_ADDRESS] Détails de l'établissement X Chez M…" at bounding box center [756, 267] width 974 height 1198
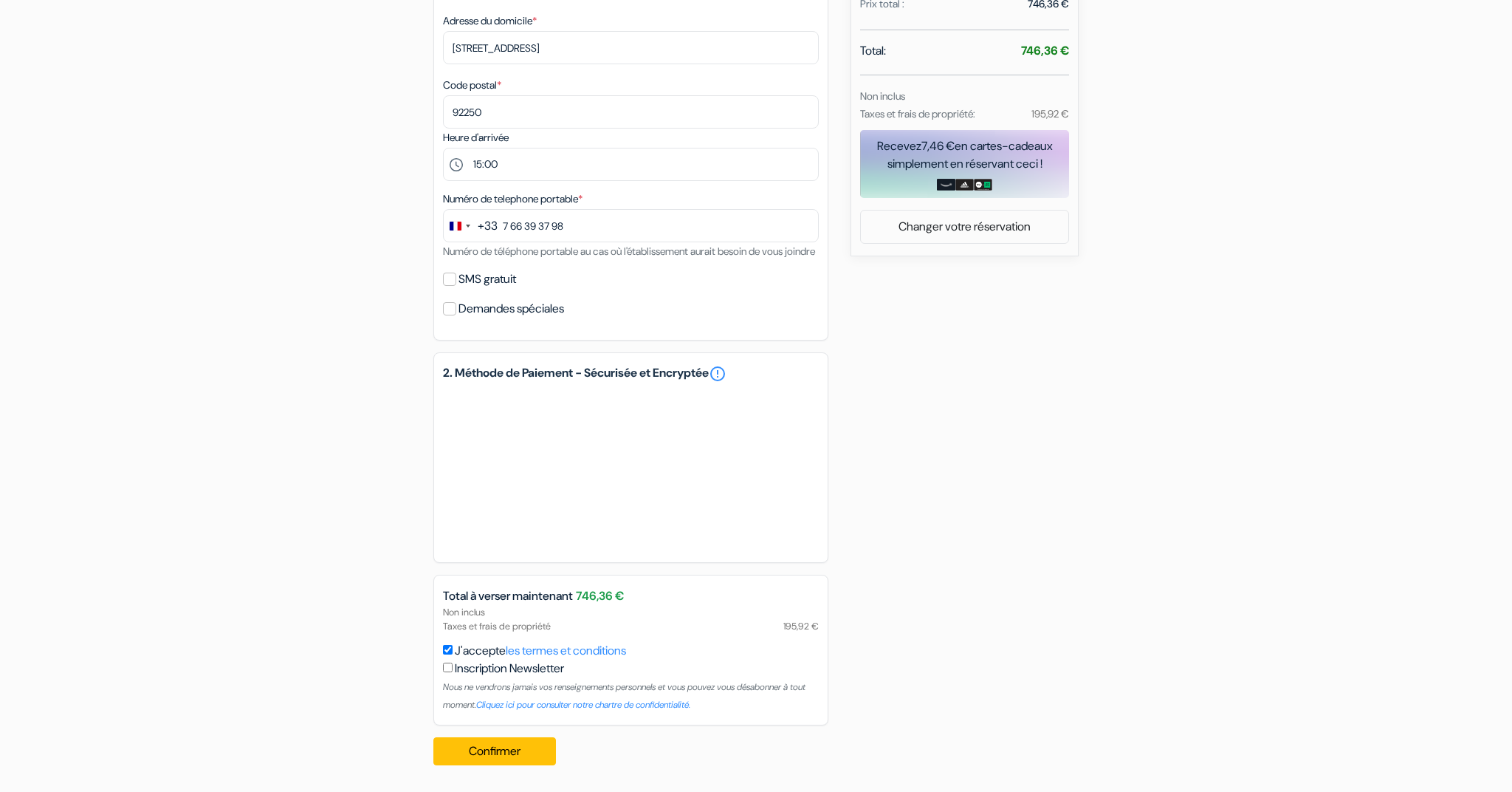
scroll to position [574, 0]
click at [505, 756] on button "Confirmer Loading..." at bounding box center [494, 751] width 123 height 28
